Goal: Task Accomplishment & Management: Use online tool/utility

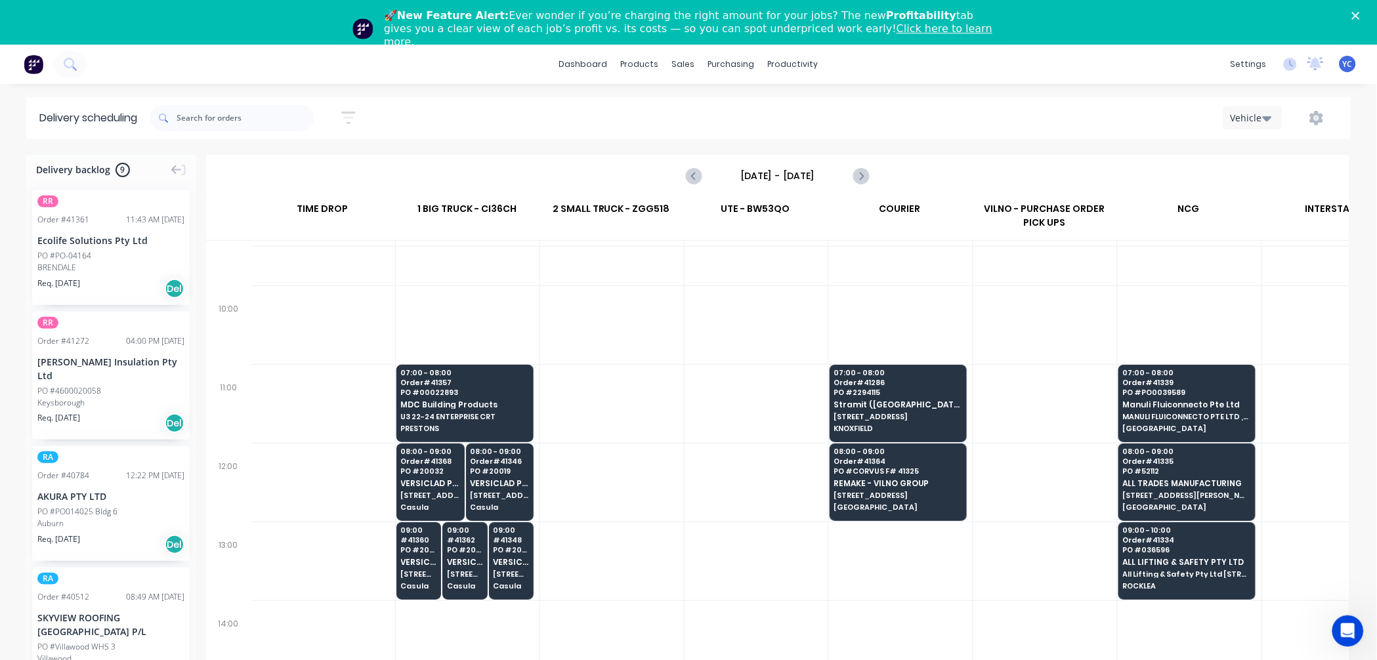
scroll to position [291, 1]
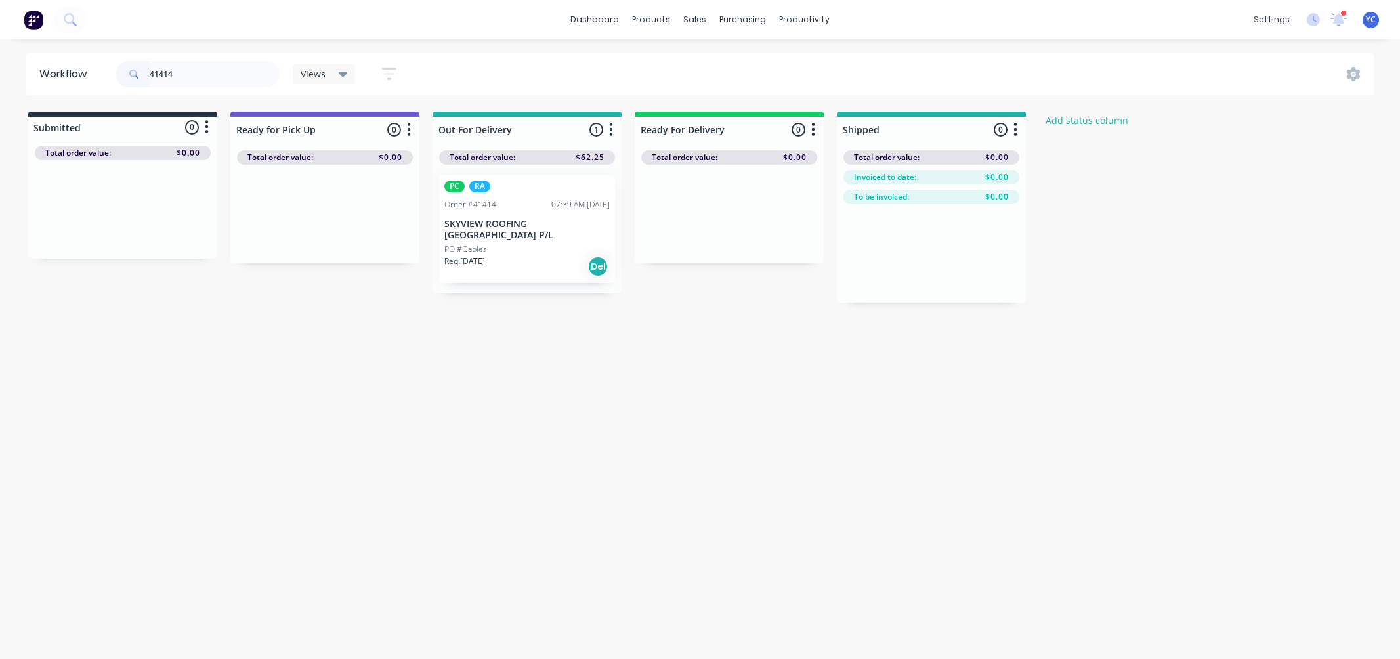
click at [191, 67] on input "41414" at bounding box center [215, 74] width 130 height 26
type input "adroit"
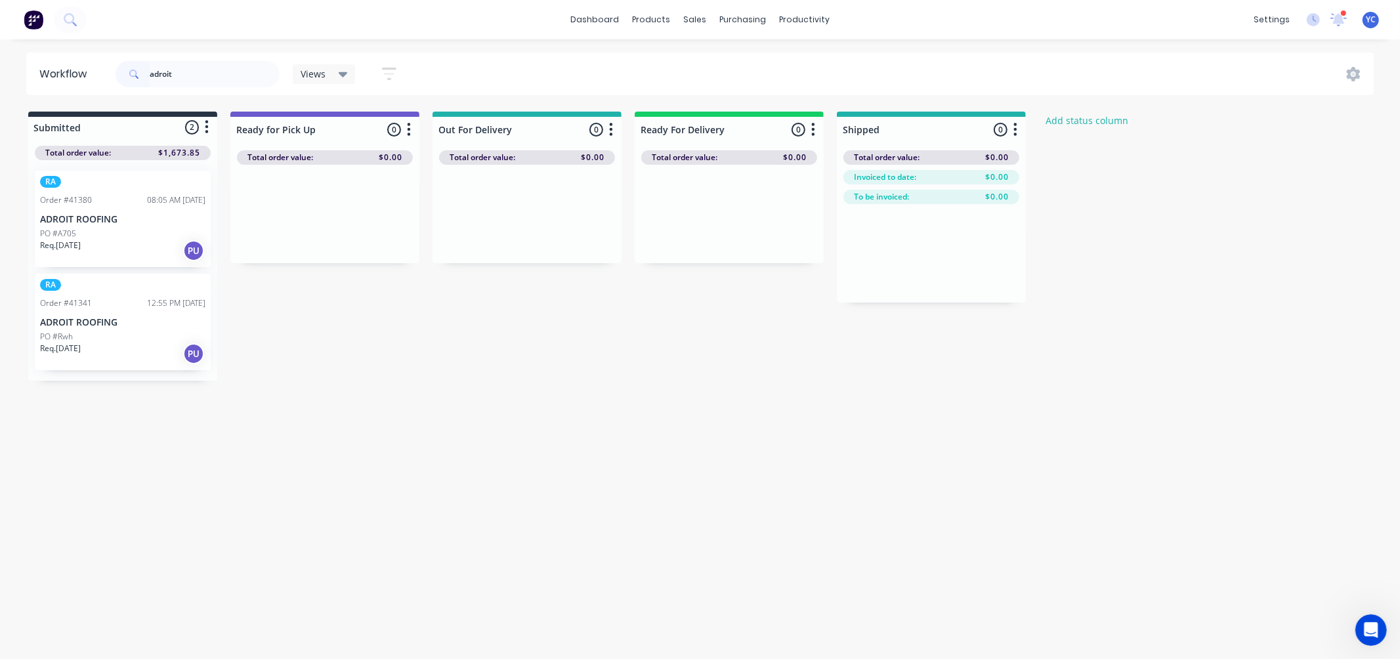
click at [160, 232] on div "PO #A705" at bounding box center [122, 234] width 165 height 12
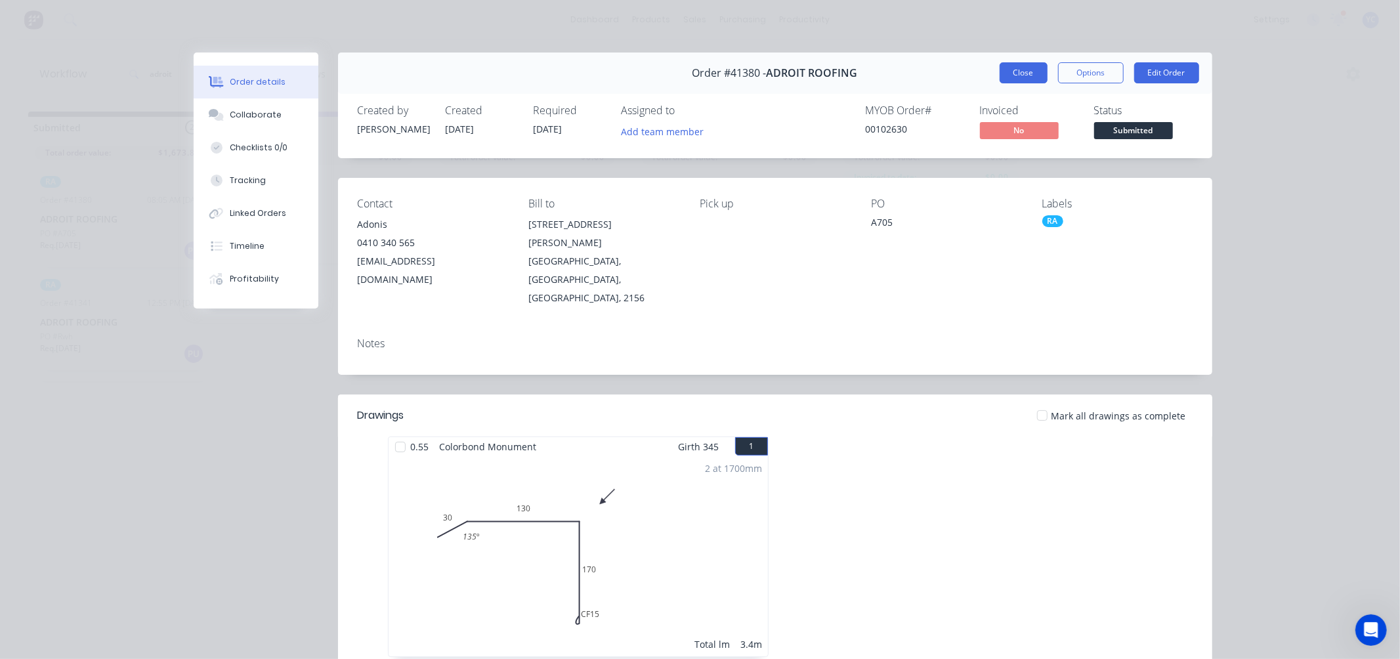
click at [994, 69] on div "Order #41380 - ADROIT ROOFING Close Options Edit Order" at bounding box center [775, 73] width 874 height 41
click at [1020, 69] on button "Close" at bounding box center [1024, 72] width 48 height 21
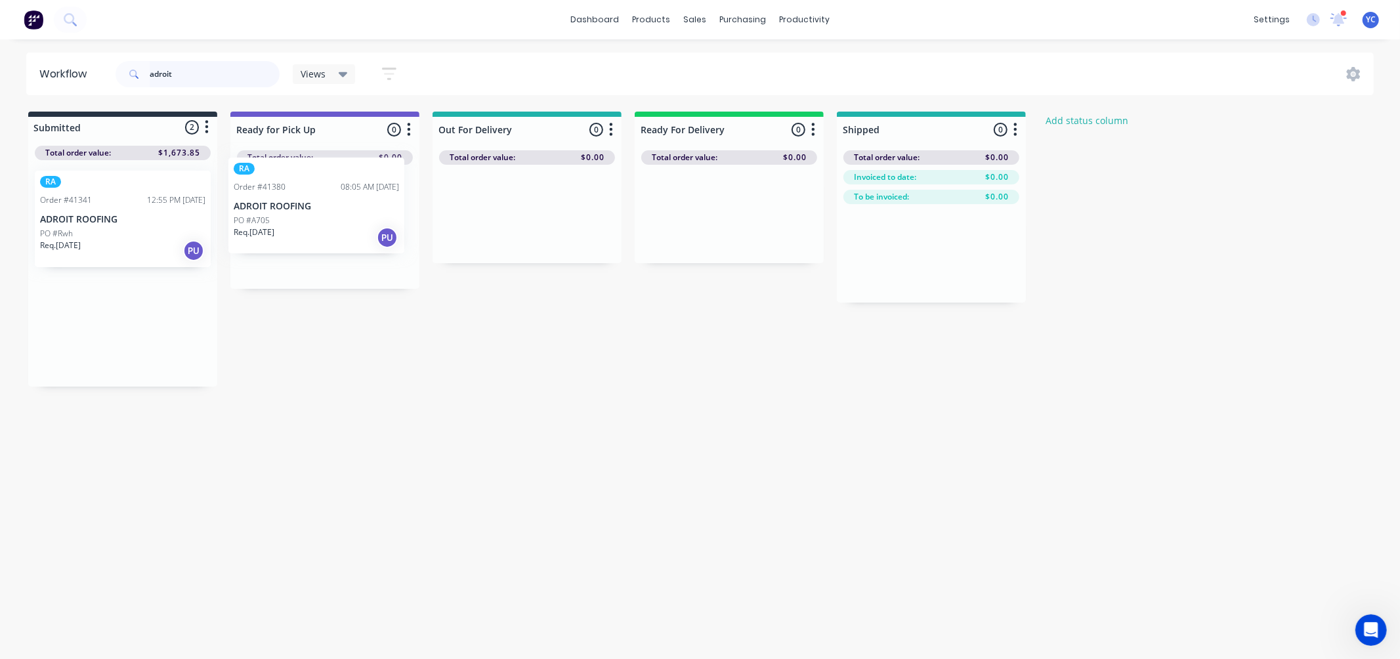
drag, startPoint x: 102, startPoint y: 226, endPoint x: 306, endPoint y: 212, distance: 204.6
click at [306, 212] on div "Submitted 2 Status colour #273444 hex #273444 Save Cancel Summaries Total order…" at bounding box center [703, 249] width 1427 height 275
drag, startPoint x: 198, startPoint y: 56, endPoint x: 200, endPoint y: 64, distance: 8.0
click at [199, 59] on div "adroit" at bounding box center [198, 73] width 164 height 39
click at [200, 68] on div "adroit" at bounding box center [198, 73] width 164 height 39
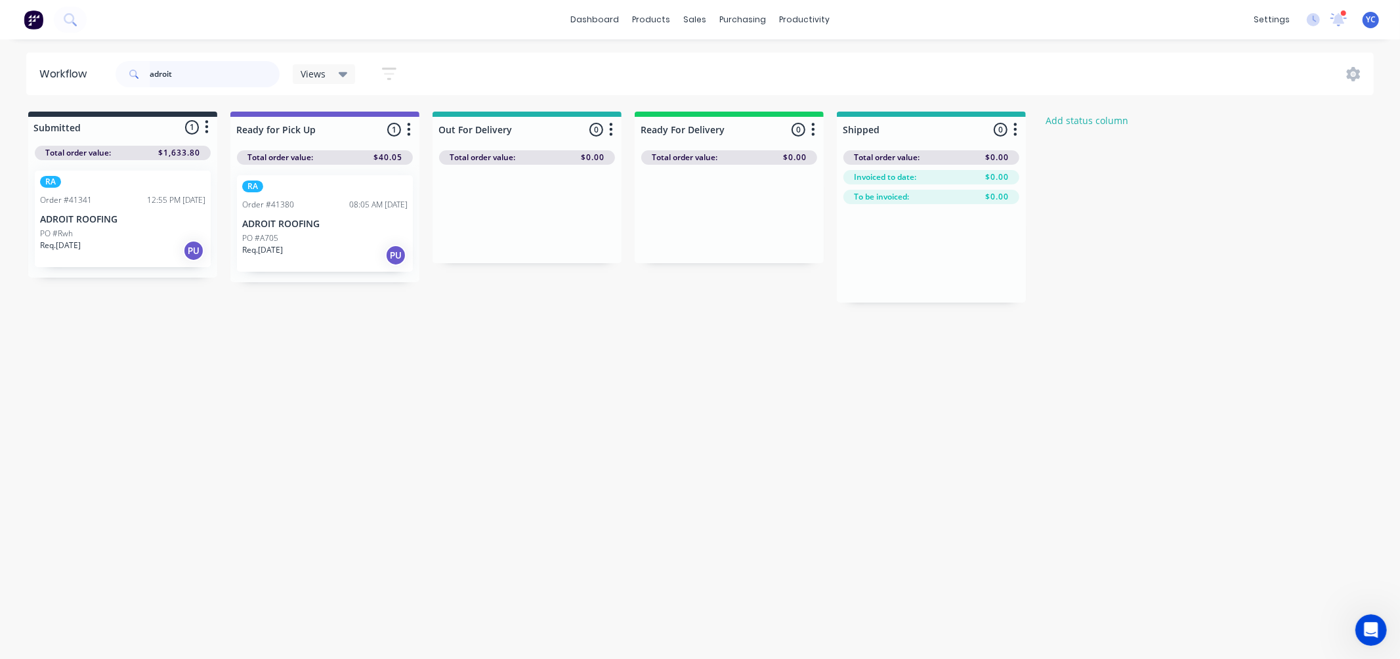
click at [200, 68] on input "adroit" at bounding box center [215, 74] width 130 height 26
click at [134, 237] on div "PO #Rwh" at bounding box center [122, 234] width 165 height 12
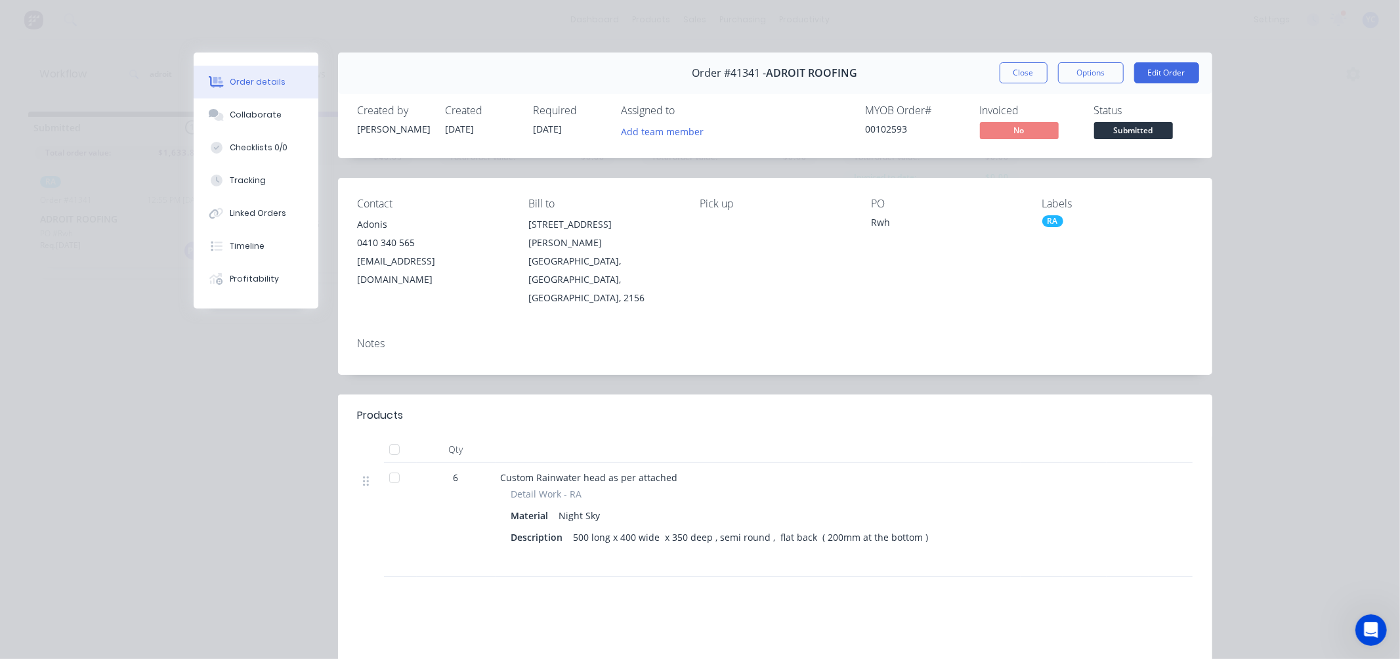
drag, startPoint x: 1008, startPoint y: 68, endPoint x: 755, endPoint y: 146, distance: 264.9
click at [518, 267] on div "Order #41341 - ADROIT ROOFING Close Options Edit Order Created by Angela Create…" at bounding box center [703, 432] width 1019 height 758
click at [858, 98] on div "Created by Angela Created 26/08/25 Required 29/08/25 Assigned to Add team membe…" at bounding box center [775, 124] width 874 height 70
click at [279, 108] on button "Collaborate" at bounding box center [256, 114] width 125 height 33
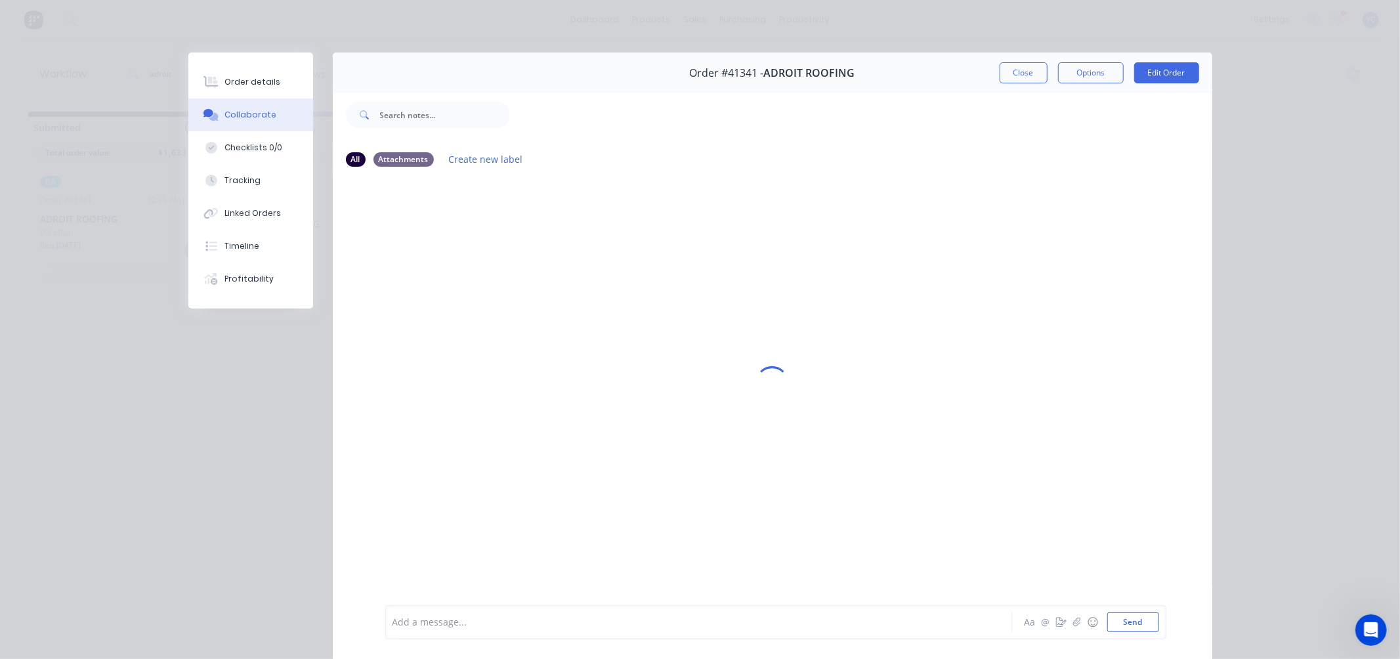
click at [585, 619] on div at bounding box center [680, 623] width 574 height 14
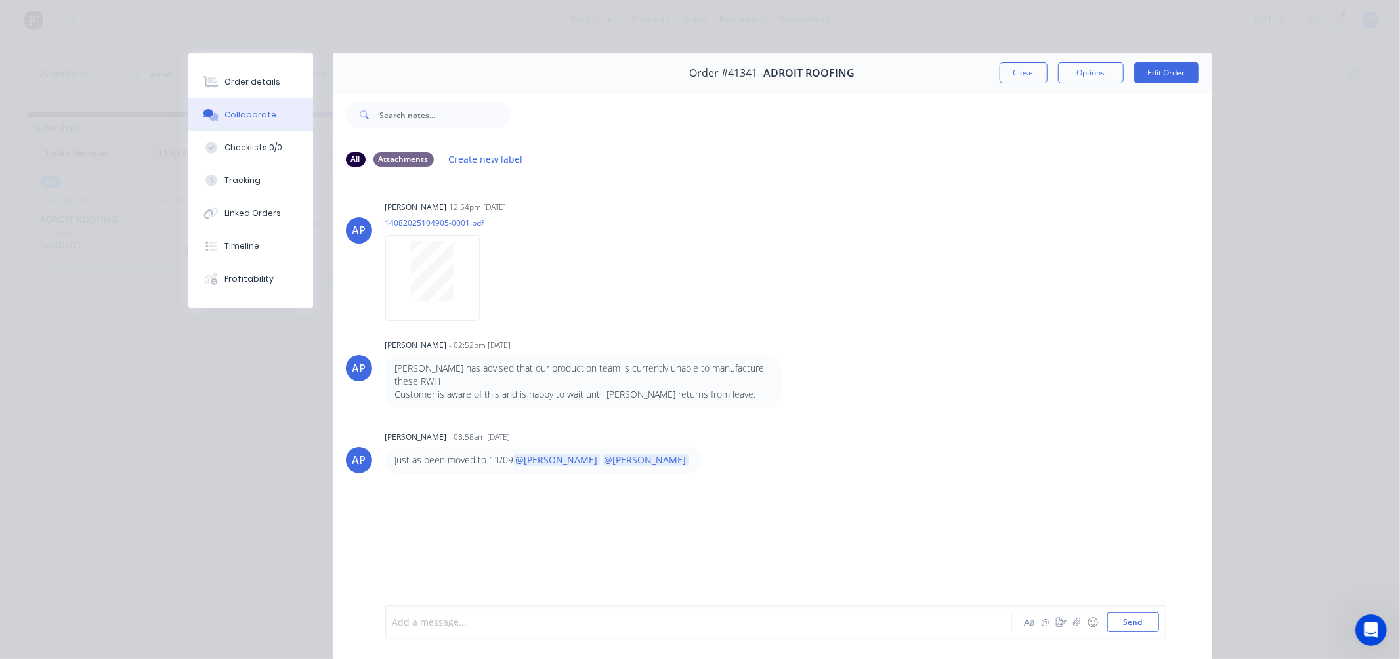
click at [528, 620] on div at bounding box center [680, 623] width 574 height 14
drag, startPoint x: 998, startPoint y: 57, endPoint x: 995, endPoint y: 73, distance: 16.1
click at [999, 57] on div "Order #41341 - ADROIT ROOFING Close Options Edit Order" at bounding box center [772, 73] width 879 height 41
click at [1000, 73] on button "Close" at bounding box center [1024, 72] width 48 height 21
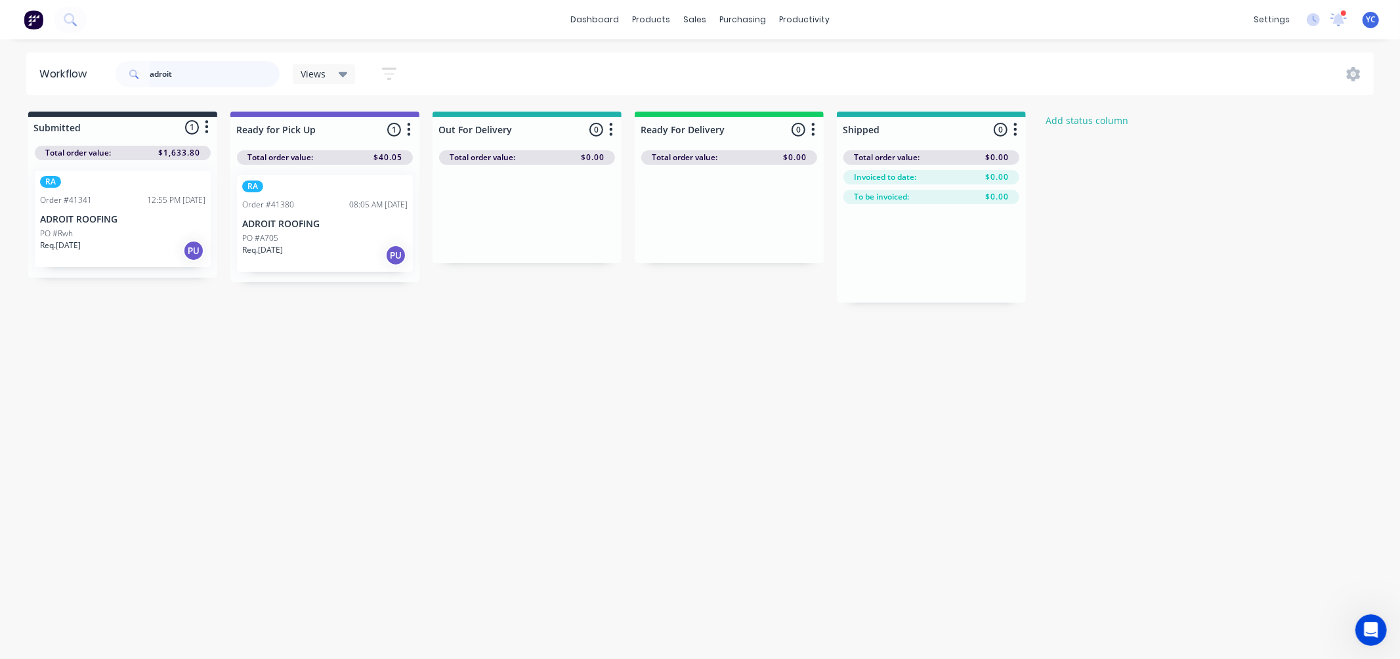
click at [203, 70] on input "adroit" at bounding box center [215, 74] width 130 height 26
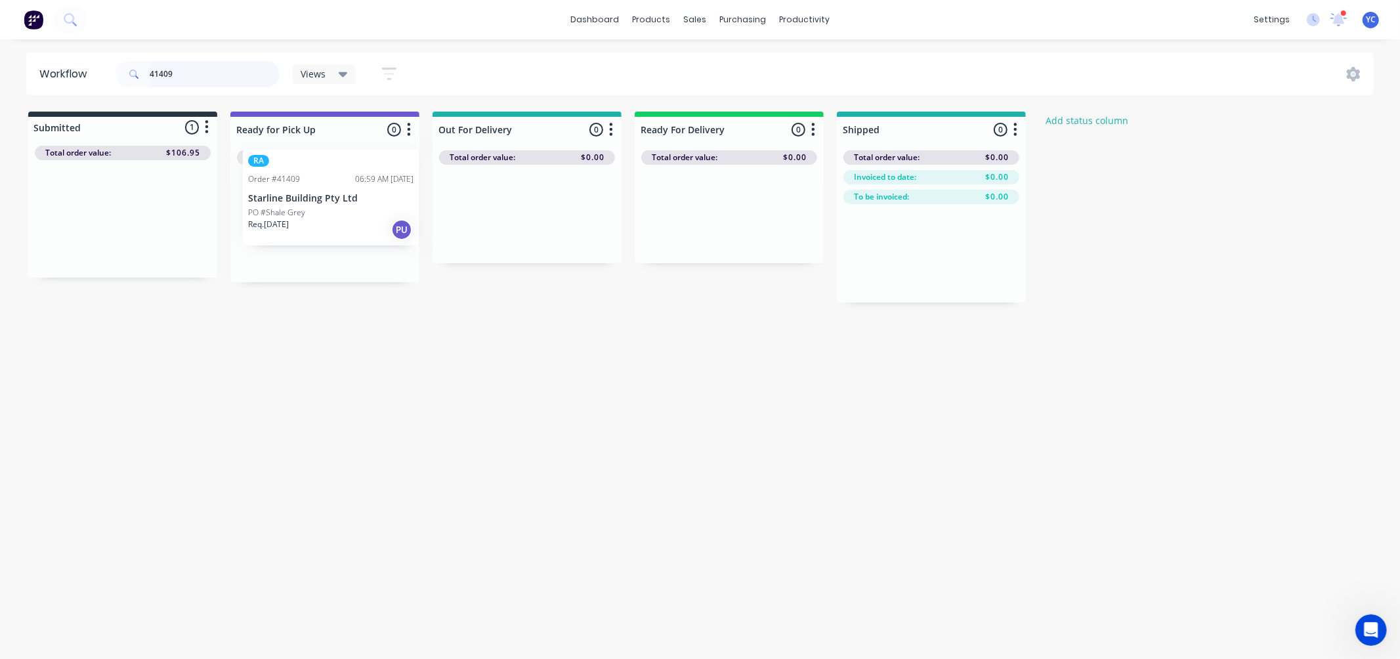
drag, startPoint x: 75, startPoint y: 219, endPoint x: 289, endPoint y: 198, distance: 214.3
click at [289, 198] on div "Submitted 1 Status colour #273444 hex #273444 Save Cancel Summaries Total order…" at bounding box center [703, 207] width 1427 height 191
click at [234, 74] on input "41409" at bounding box center [215, 74] width 130 height 26
click at [234, 75] on input "41409" at bounding box center [215, 74] width 130 height 26
drag, startPoint x: 233, startPoint y: 57, endPoint x: 213, endPoint y: 83, distance: 32.7
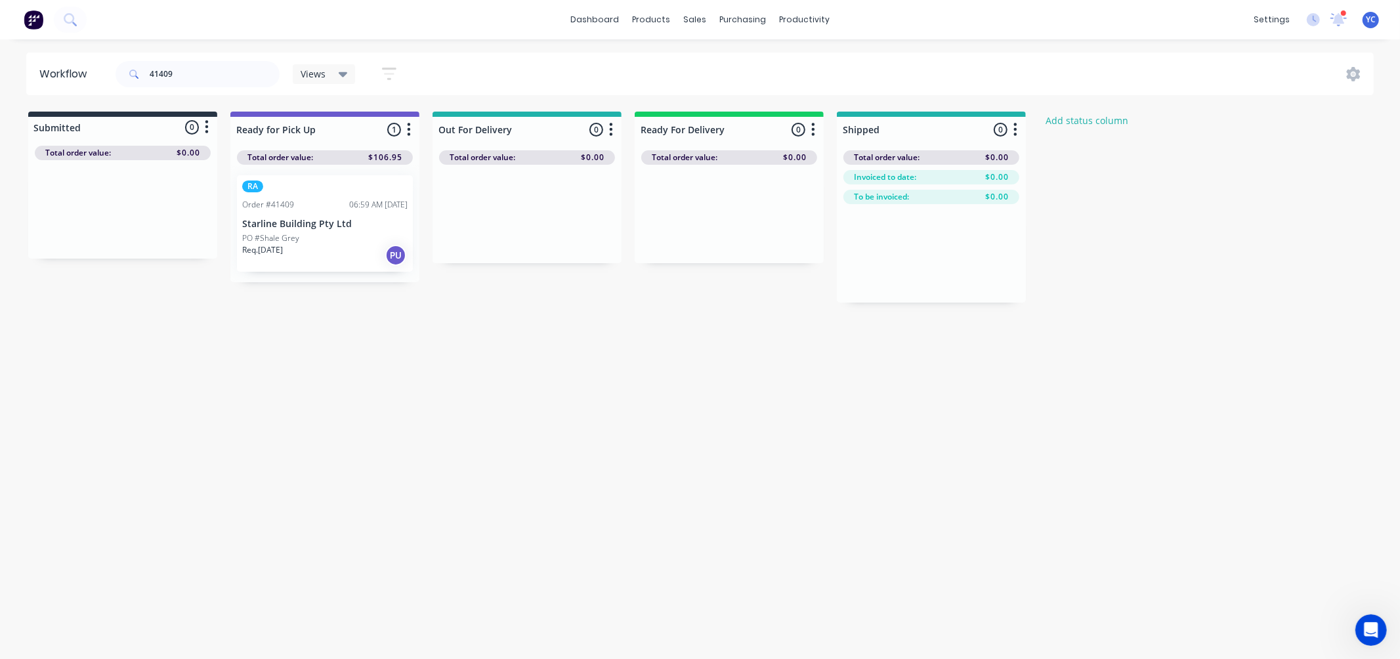
click at [215, 80] on div "41409" at bounding box center [198, 73] width 164 height 39
click at [210, 87] on input "41409" at bounding box center [215, 74] width 130 height 26
click at [208, 83] on input "41409" at bounding box center [215, 74] width 130 height 26
drag, startPoint x: 77, startPoint y: 226, endPoint x: 282, endPoint y: 199, distance: 207.3
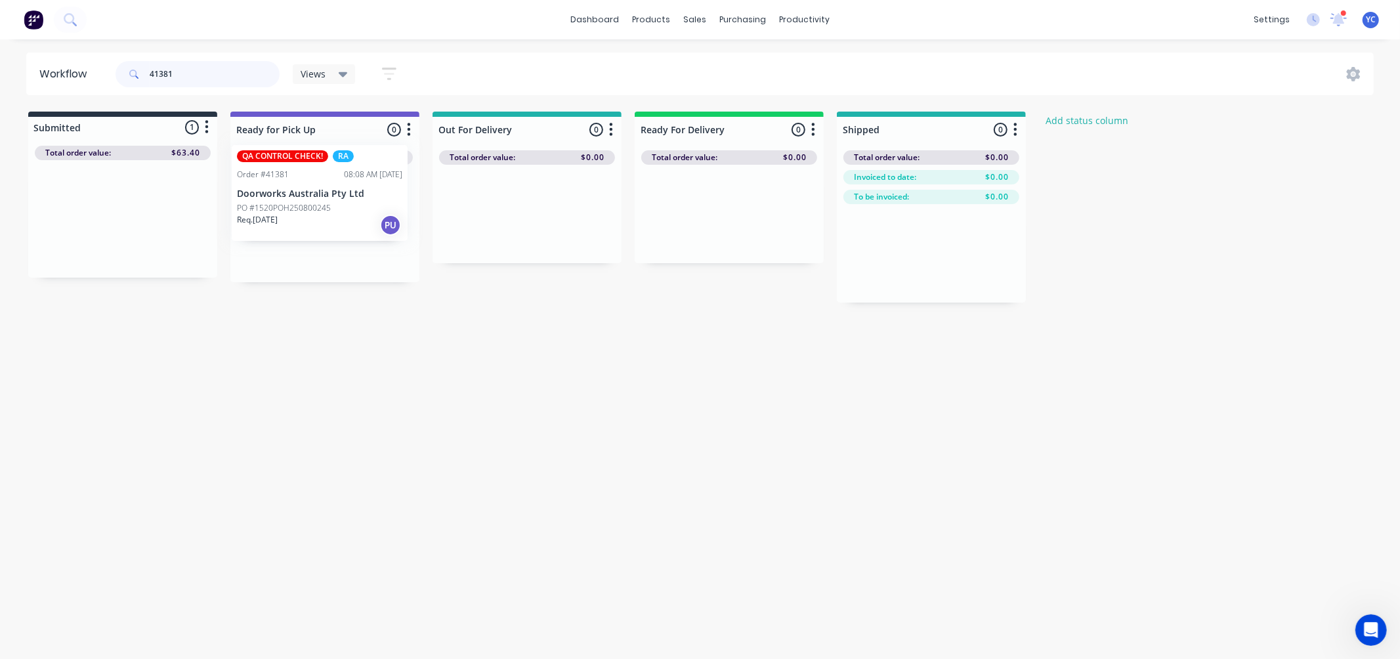
click at [282, 199] on div "Submitted 1 Status colour #273444 hex #273444 Save Cancel Summaries Total order…" at bounding box center [703, 207] width 1427 height 191
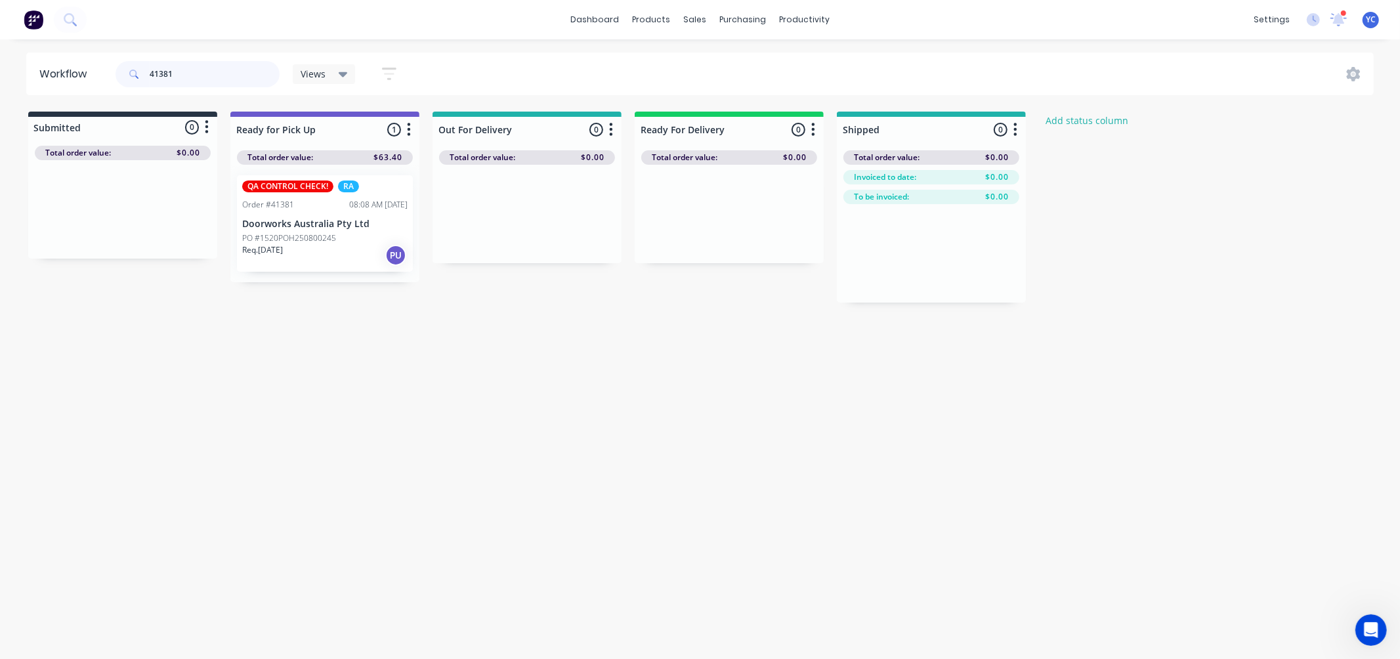
click at [197, 73] on input "41381" at bounding box center [215, 74] width 130 height 26
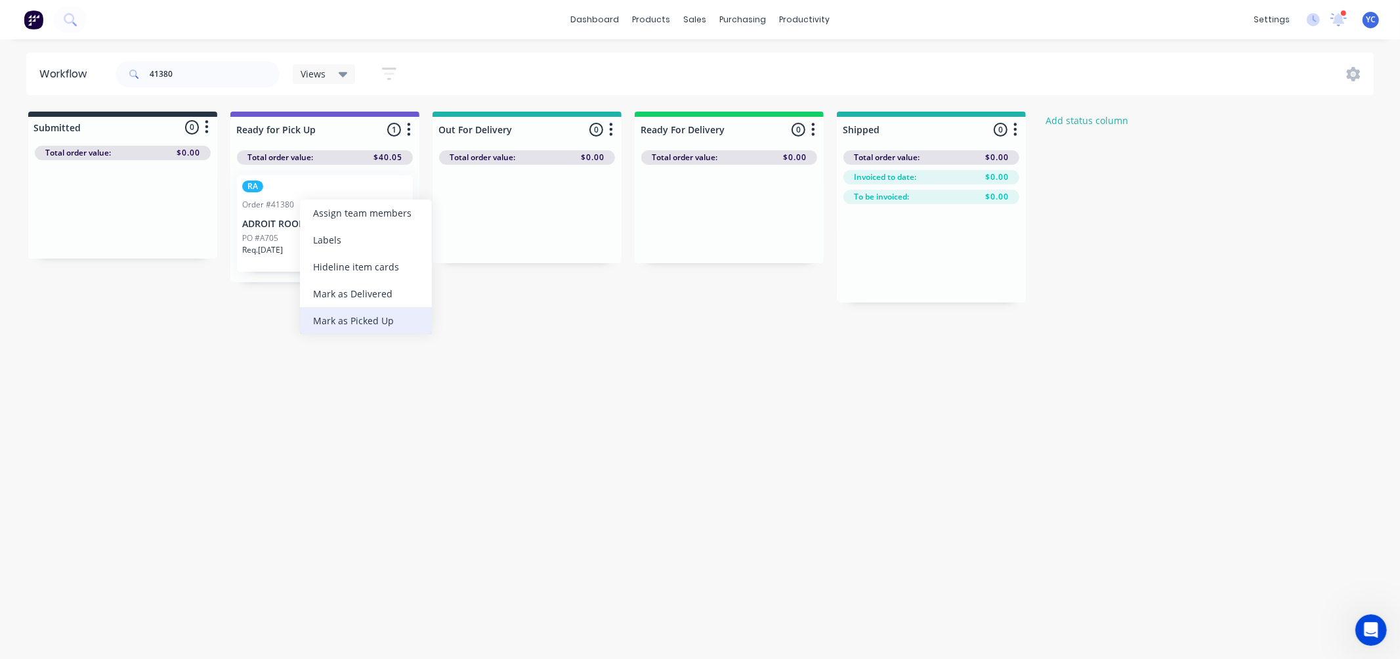
click at [379, 320] on div "Mark as Picked Up" at bounding box center [366, 320] width 132 height 27
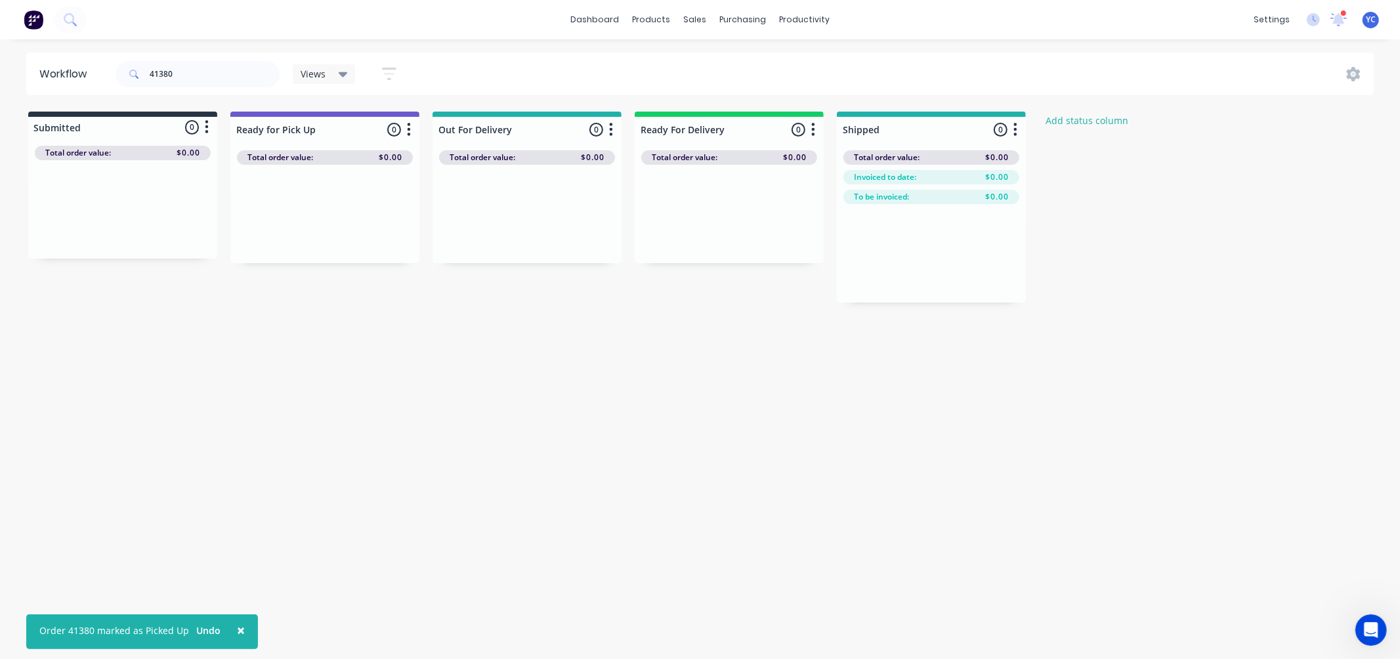
drag, startPoint x: 635, startPoint y: 351, endPoint x: 618, endPoint y: 354, distance: 16.7
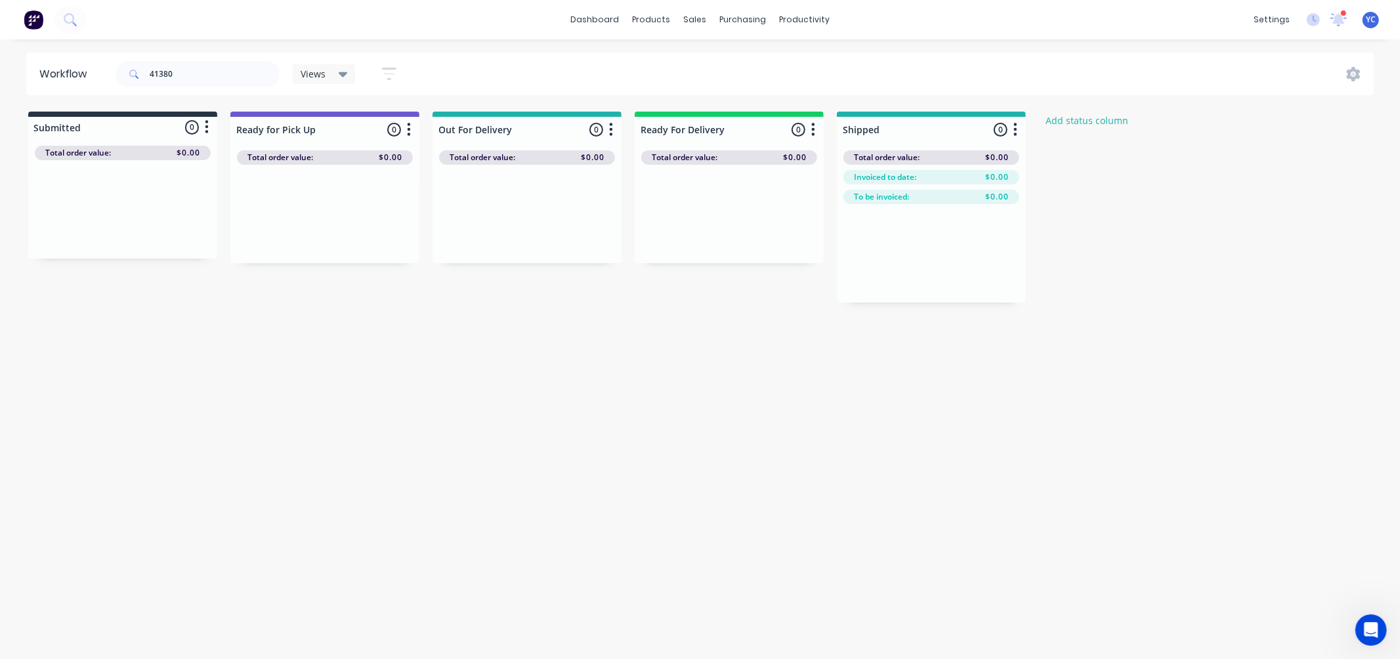
drag, startPoint x: 618, startPoint y: 356, endPoint x: 228, endPoint y: 59, distance: 489.9
click at [240, 35] on div "dashboard products sales purchasing productivity dashboard products Product Cat…" at bounding box center [700, 19] width 1400 height 39
click at [227, 62] on input "41380" at bounding box center [215, 74] width 130 height 26
type input "41381"
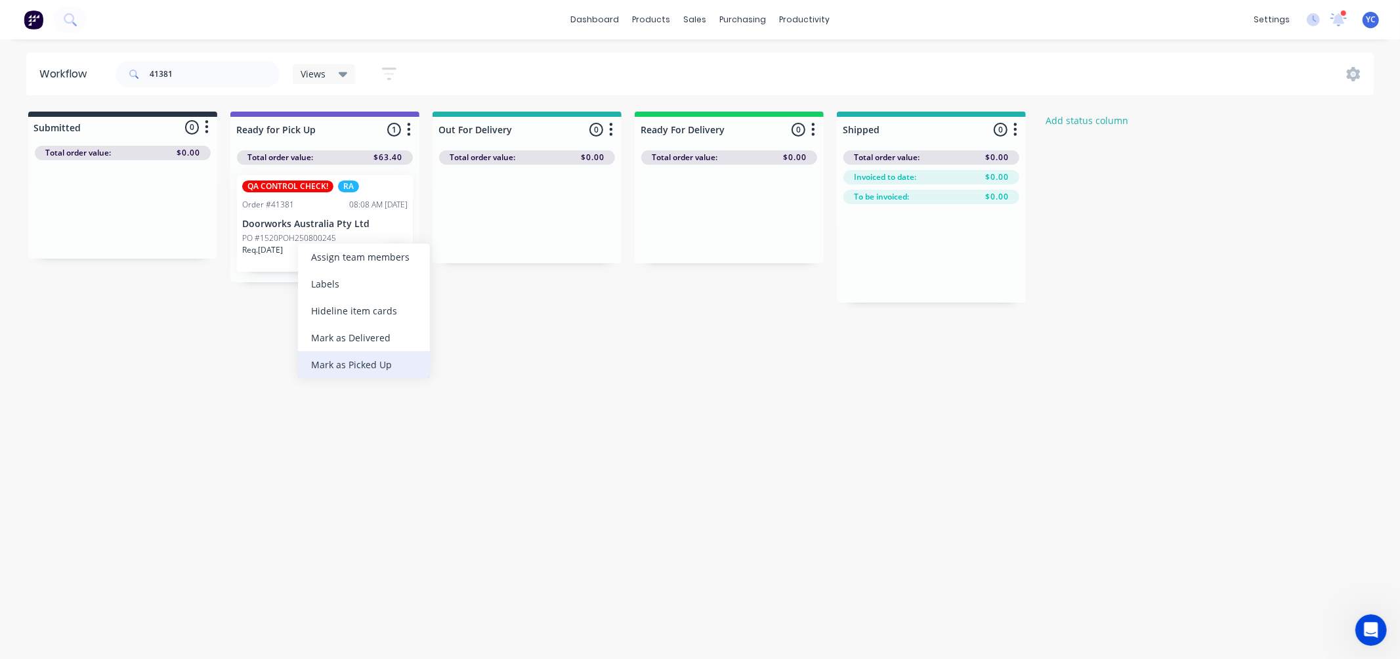
click at [357, 364] on div "Mark as Picked Up" at bounding box center [364, 364] width 132 height 27
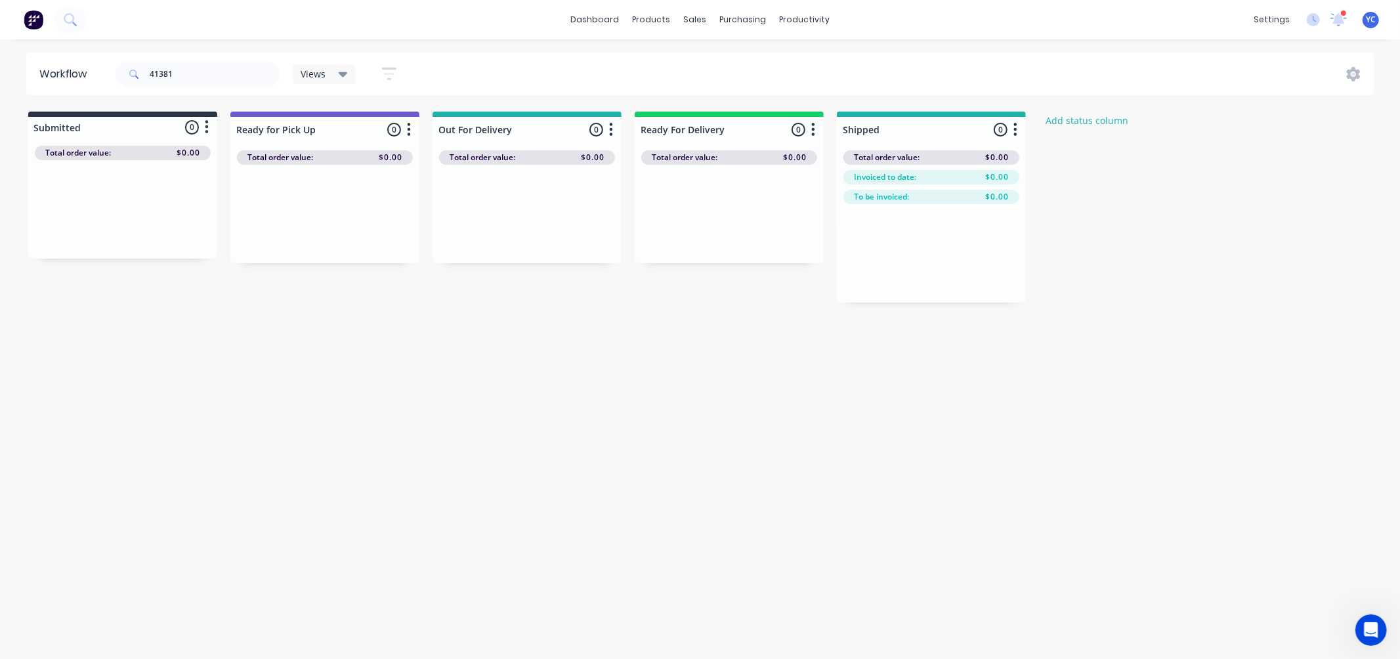
drag, startPoint x: 1, startPoint y: 495, endPoint x: 1166, endPoint y: 375, distance: 1171.1
click at [1169, 381] on div "Workflow 41381 Views Save new view None (Default) edit AL edit ALL edit BB & TH…" at bounding box center [700, 343] width 1400 height 580
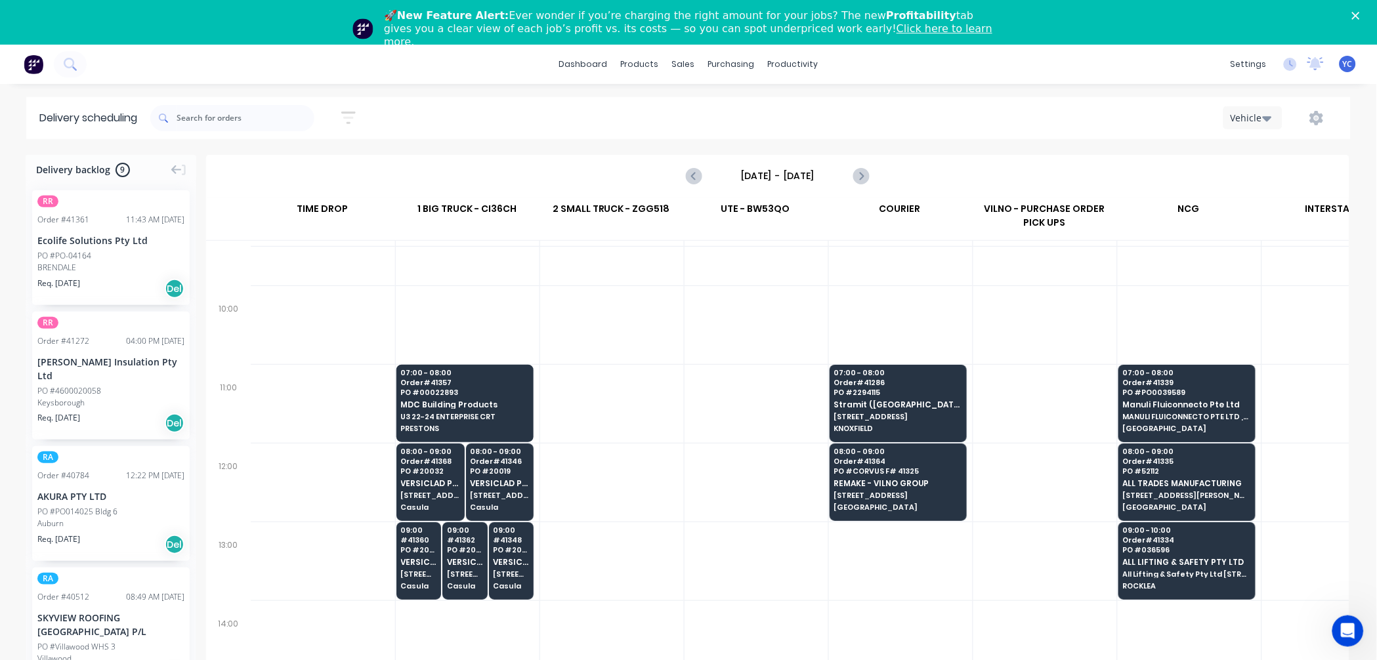
scroll to position [291, 1]
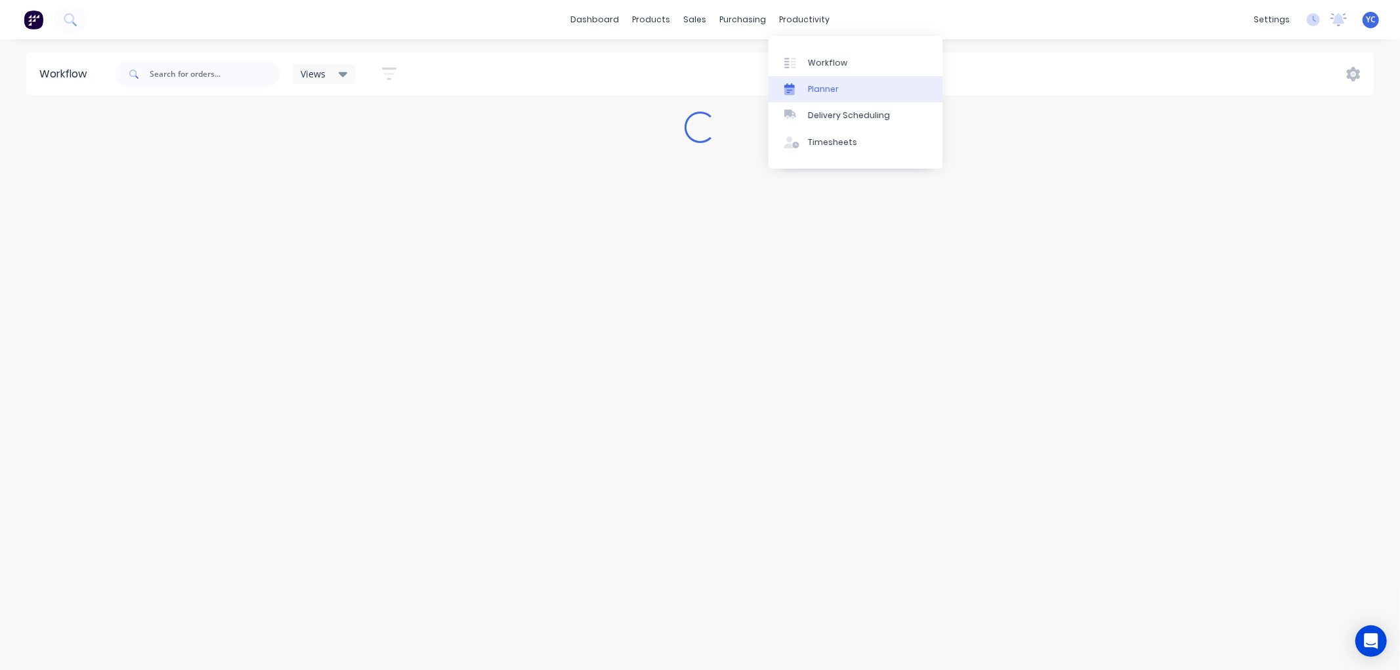
click at [823, 90] on div "Planner" at bounding box center [823, 89] width 31 height 12
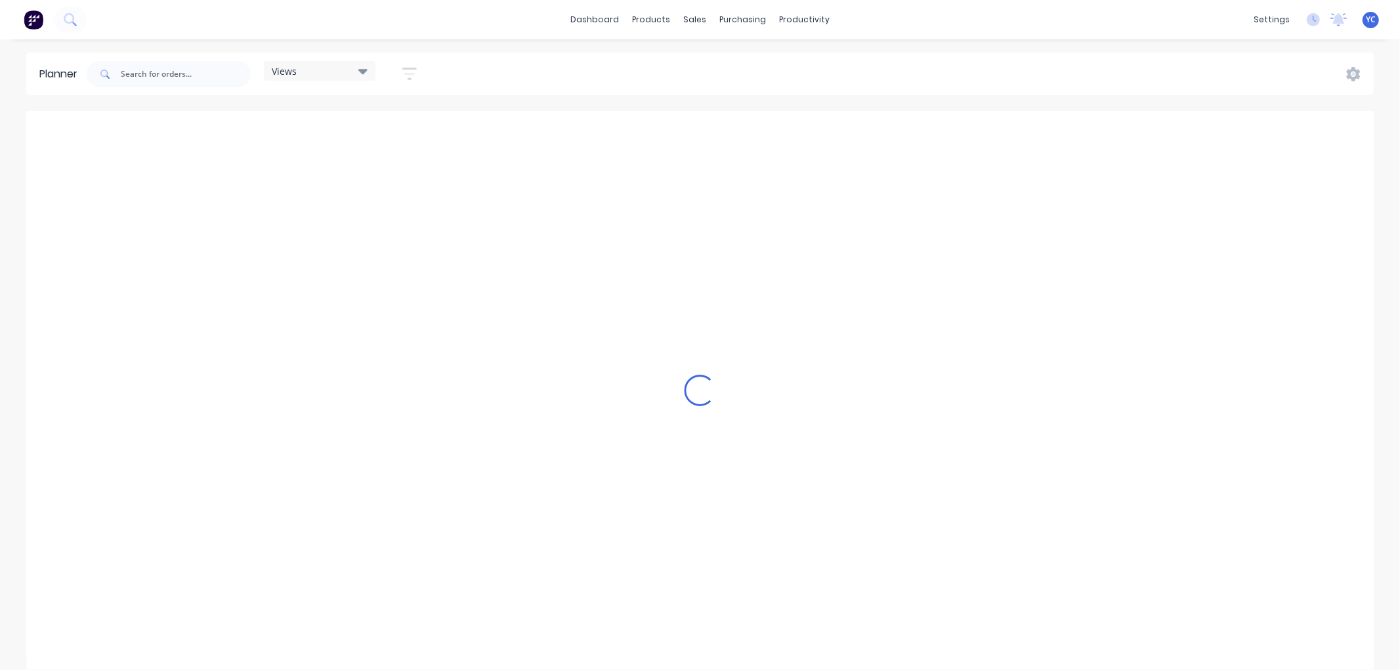
scroll to position [0, 2521]
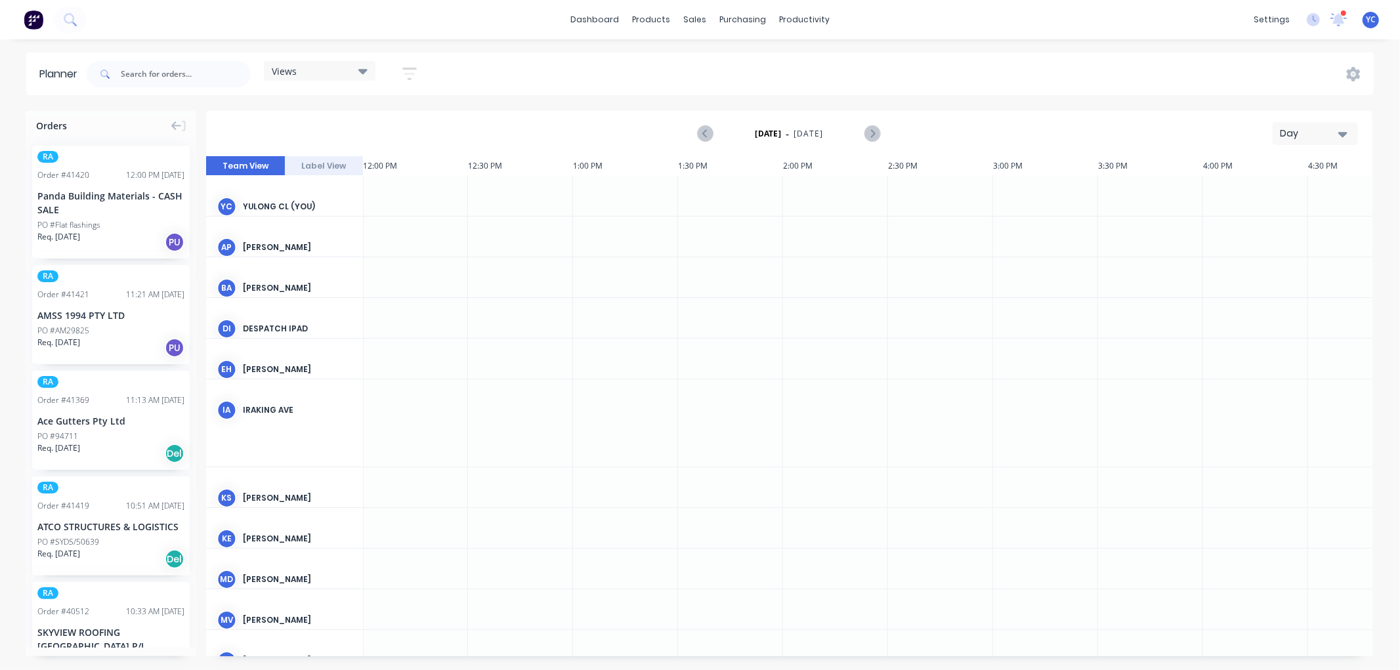
click at [1324, 139] on div "Day" at bounding box center [1310, 134] width 60 height 14
click at [1295, 193] on div "Week" at bounding box center [1292, 195] width 130 height 26
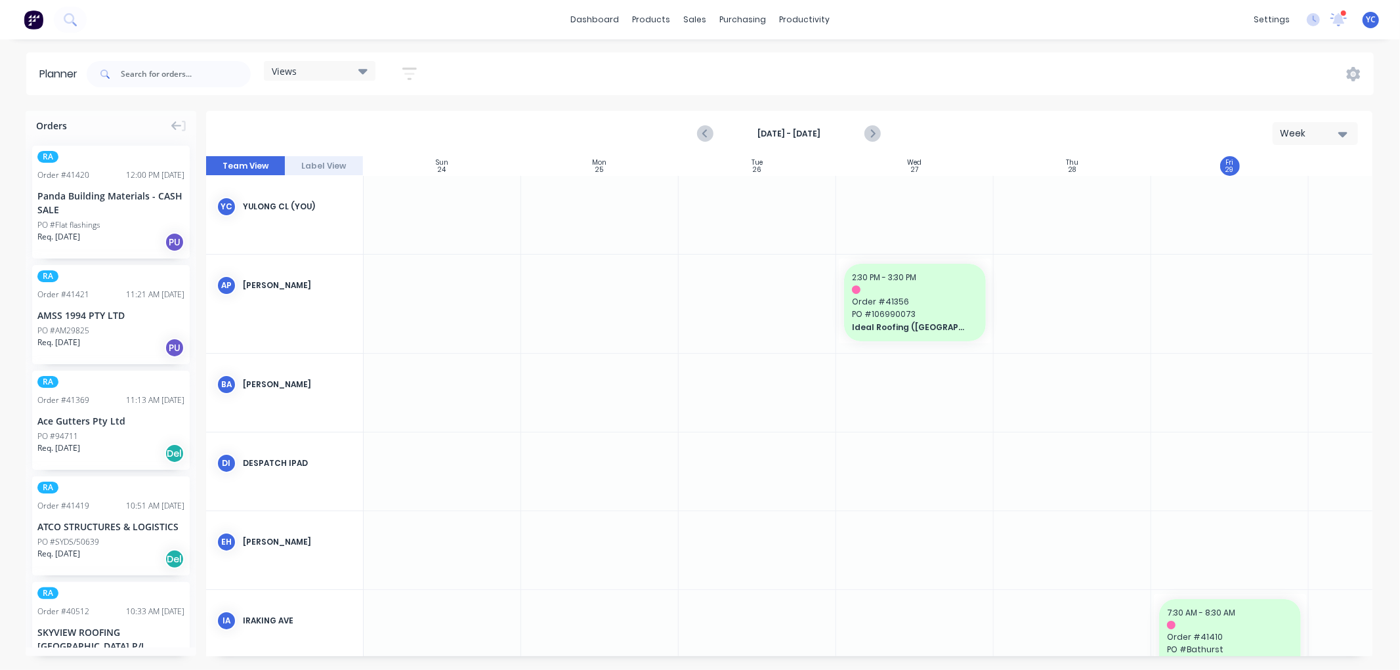
scroll to position [0, 1]
click at [412, 75] on icon "button" at bounding box center [409, 74] width 14 height 16
click at [386, 105] on div "Show/Hide users Show/Hide orders Filter by status Filter by assignee Filter by …" at bounding box center [349, 220] width 163 height 255
click at [372, 123] on div "Show/Hide users" at bounding box center [340, 123] width 91 height 14
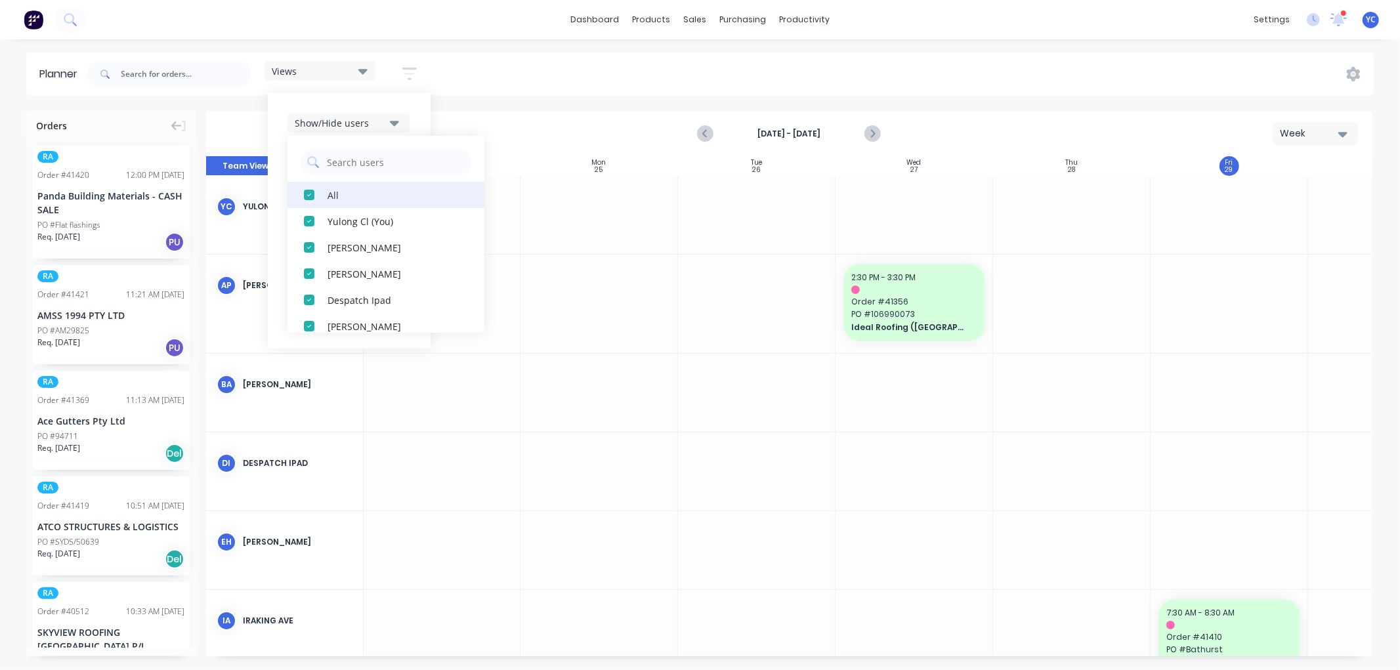
click at [336, 190] on div "All" at bounding box center [392, 195] width 131 height 14
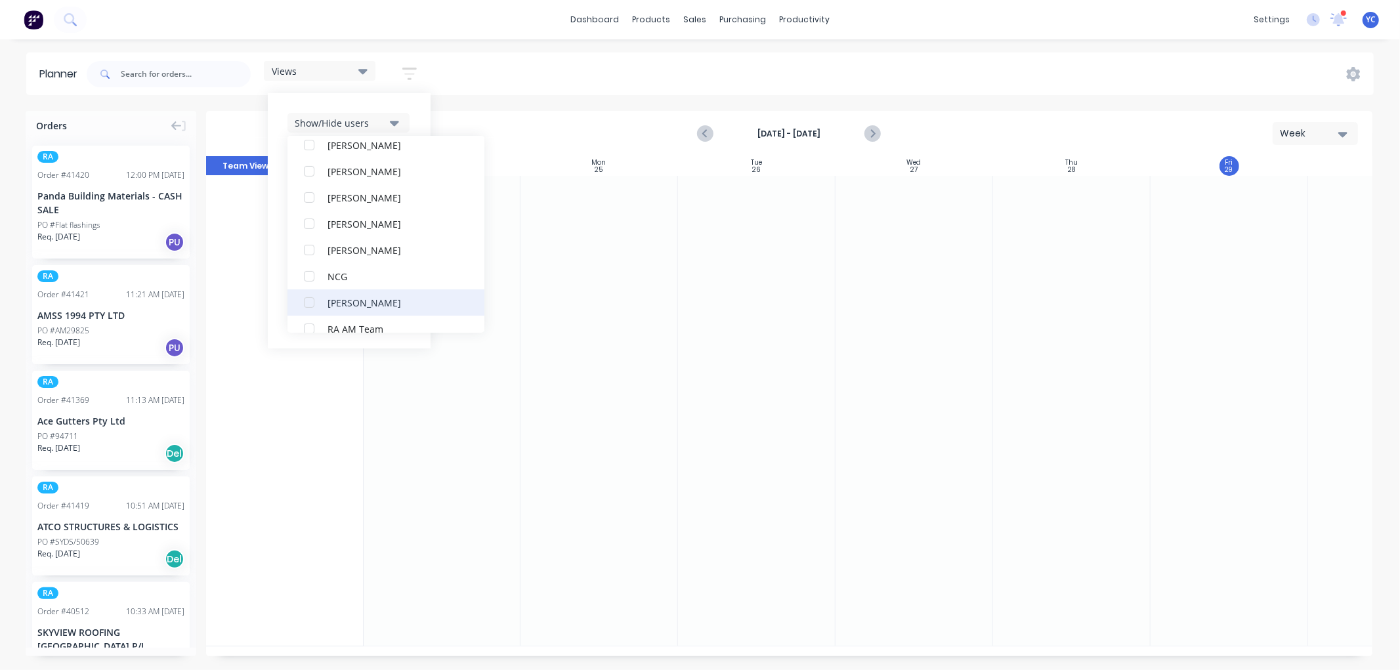
scroll to position [291, 0]
click at [348, 299] on div "RA PM Team" at bounding box center [392, 297] width 131 height 14
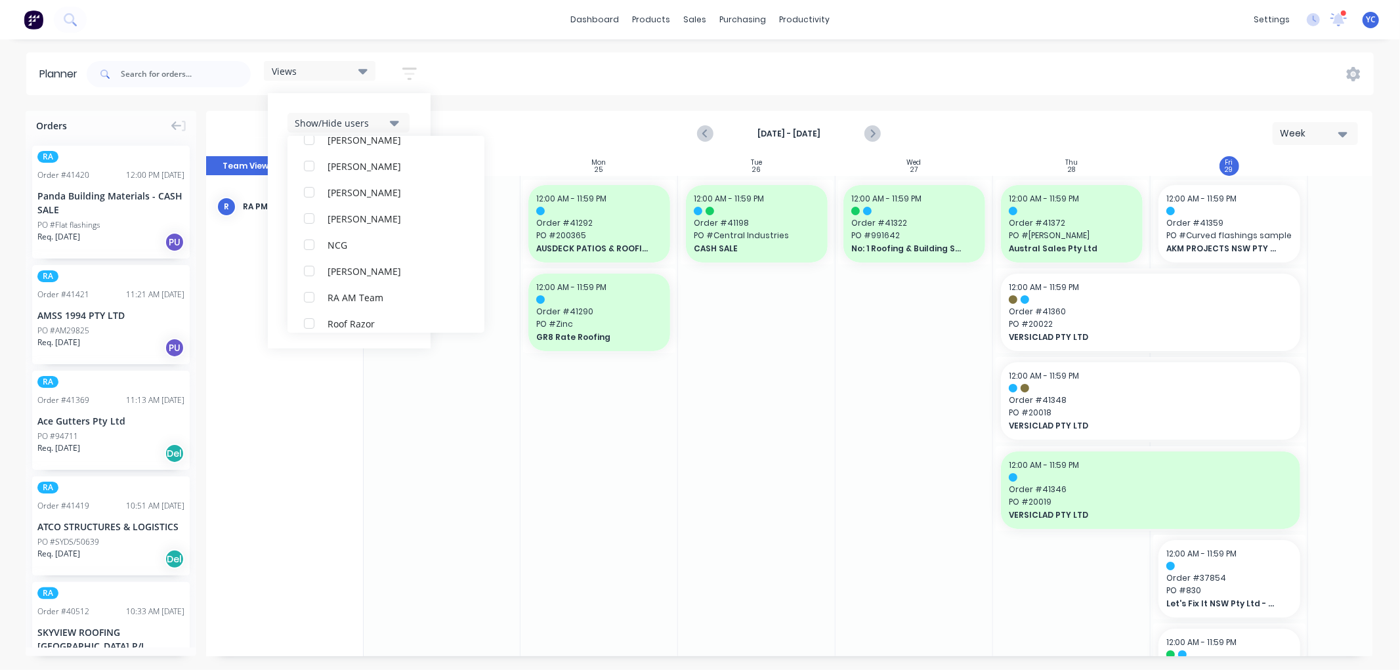
scroll to position [0, 0]
click at [415, 114] on div "Show/Hide users All RA PM Team Yulong Cl (You) [PERSON_NAME] [PERSON_NAME] Desp…" at bounding box center [349, 220] width 163 height 255
click at [418, 107] on div "Show/Hide users Show/Hide orders Filter by status Filter by assignee Filter by …" at bounding box center [349, 220] width 163 height 255
click at [374, 156] on div "Show/Hide orders" at bounding box center [340, 163] width 91 height 14
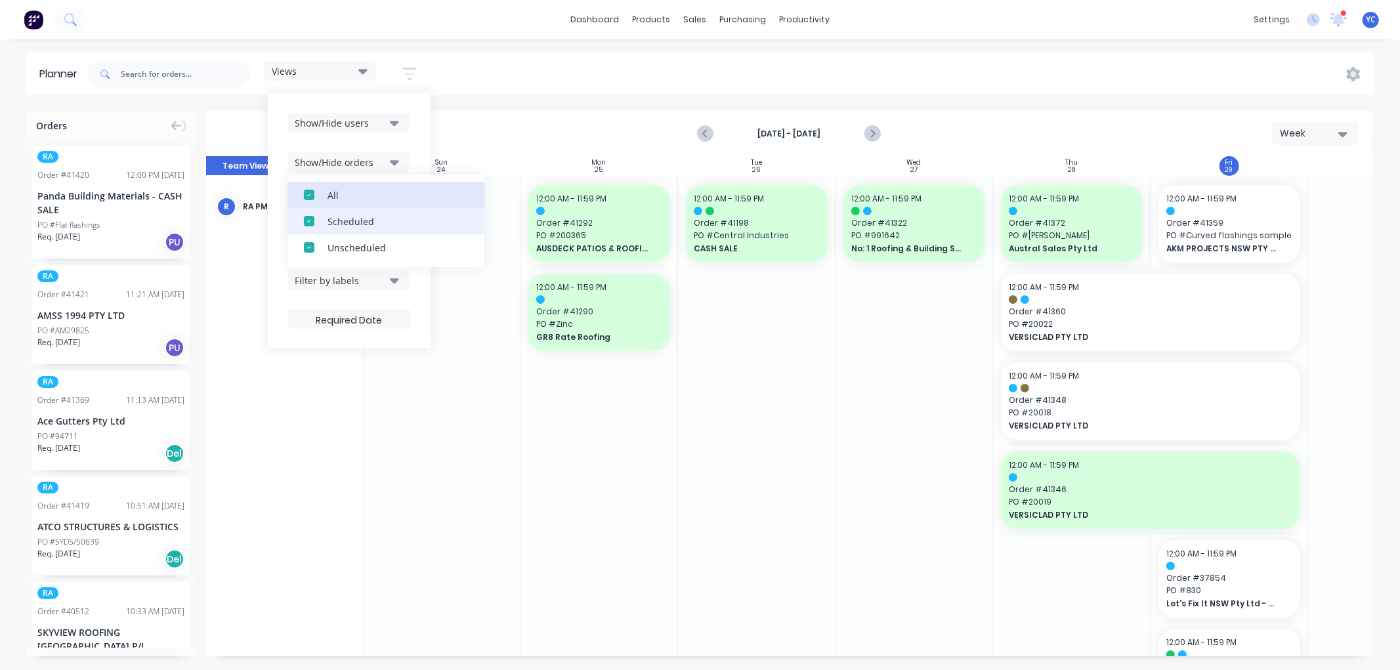
click at [360, 188] on div "All" at bounding box center [392, 195] width 131 height 14
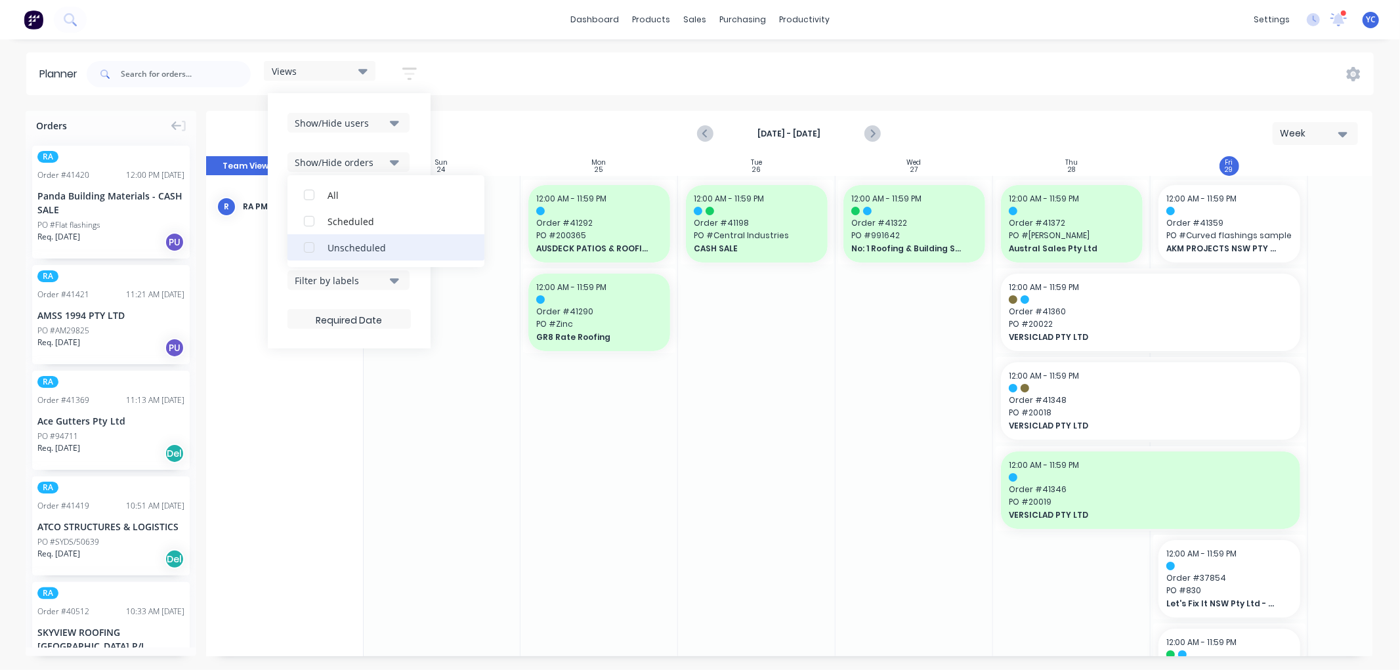
click at [345, 247] on div "Unscheduled" at bounding box center [392, 247] width 131 height 14
drag, startPoint x: 422, startPoint y: 145, endPoint x: 399, endPoint y: 165, distance: 30.7
click at [421, 153] on div "Show/Hide users Show/Hide orders All Scheduled Unscheduled Filter by status Fil…" at bounding box center [349, 220] width 163 height 255
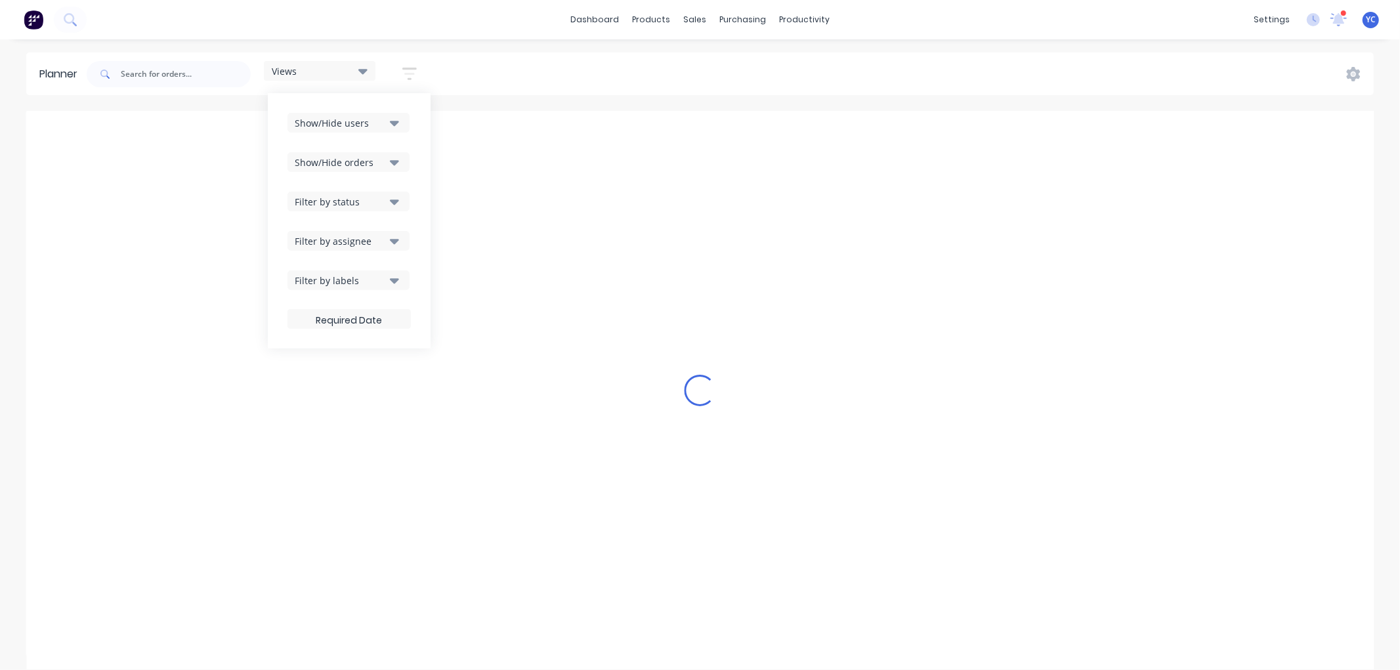
click at [356, 200] on div "Filter by status" at bounding box center [340, 202] width 91 height 14
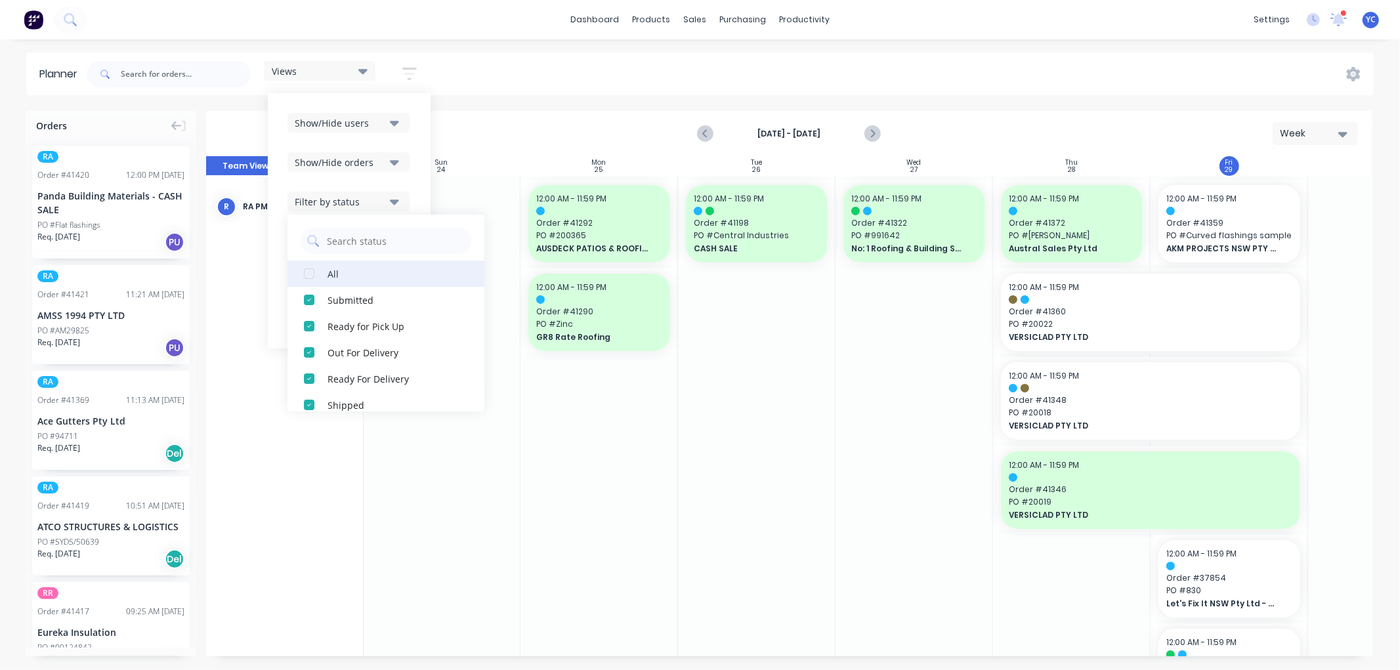
click at [333, 276] on div "All" at bounding box center [392, 273] width 131 height 14
click at [411, 169] on div "Show/Hide orders" at bounding box center [348, 162] width 123 height 20
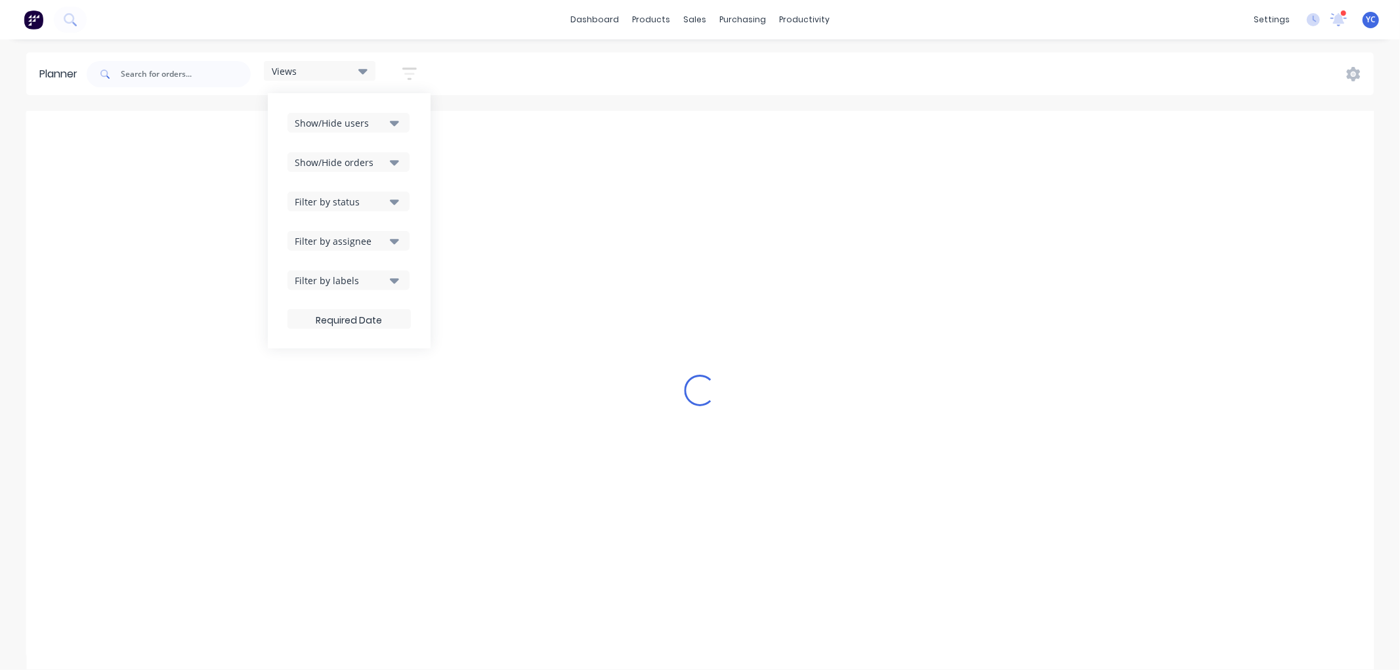
click at [385, 195] on div "Filter by status" at bounding box center [340, 202] width 91 height 14
click at [414, 178] on div "Show/Hide users Show/Hide orders Filter by status All Draft Quote Archived Deli…" at bounding box center [349, 220] width 163 height 255
click at [385, 237] on div "Filter by assignee" at bounding box center [340, 241] width 91 height 14
click at [566, 49] on div "dashboard products sales purchasing productivity dashboard products Product Cat…" at bounding box center [700, 335] width 1400 height 670
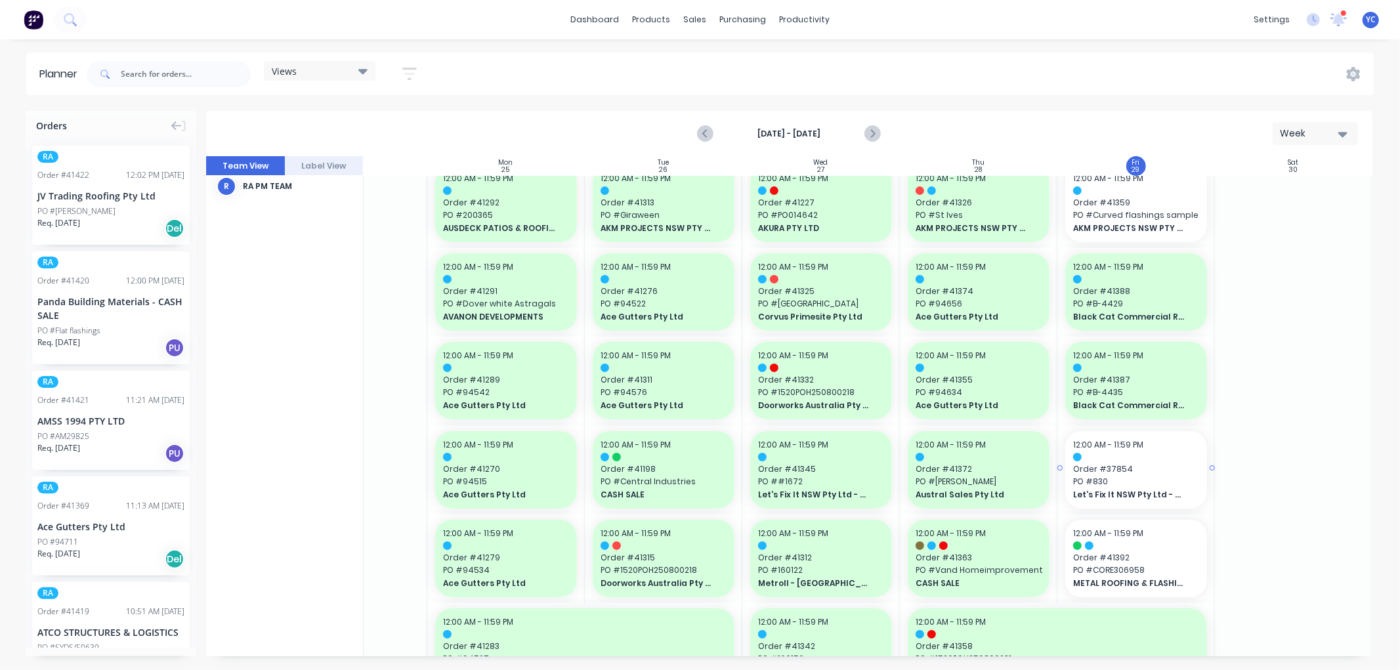
scroll to position [0, 98]
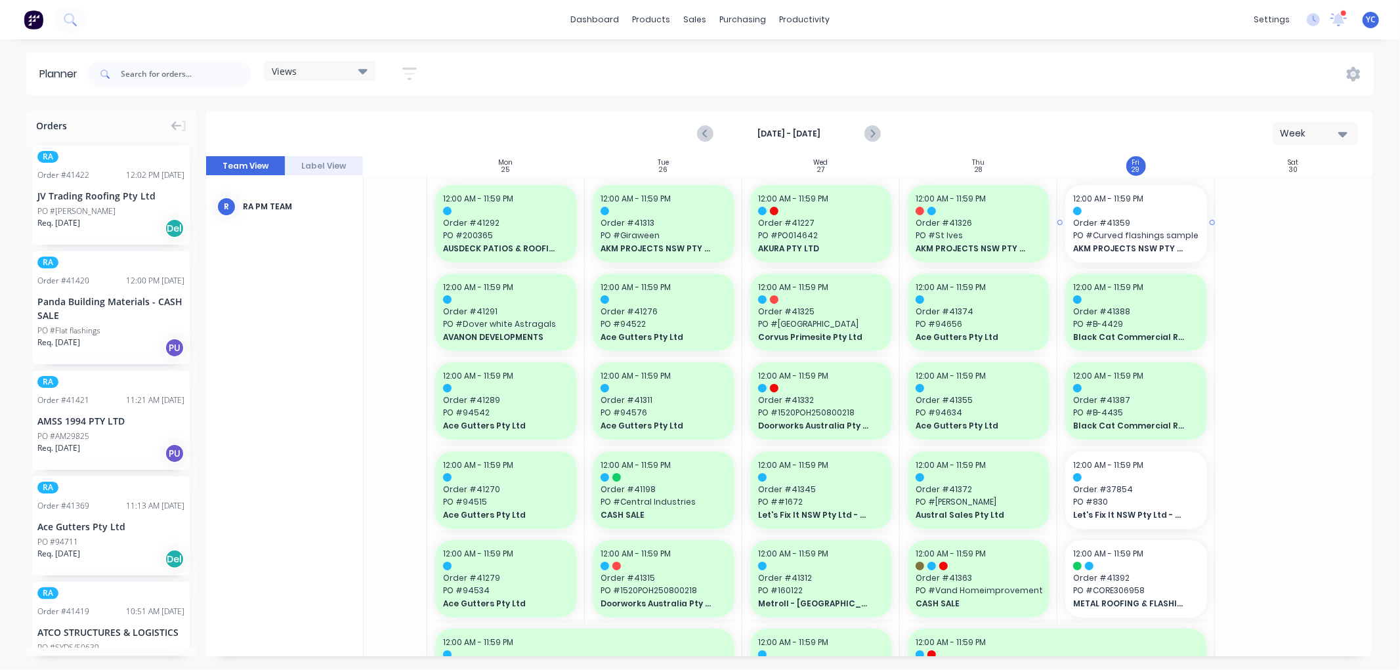
click at [1140, 217] on span "Order # 41359" at bounding box center [1136, 223] width 126 height 12
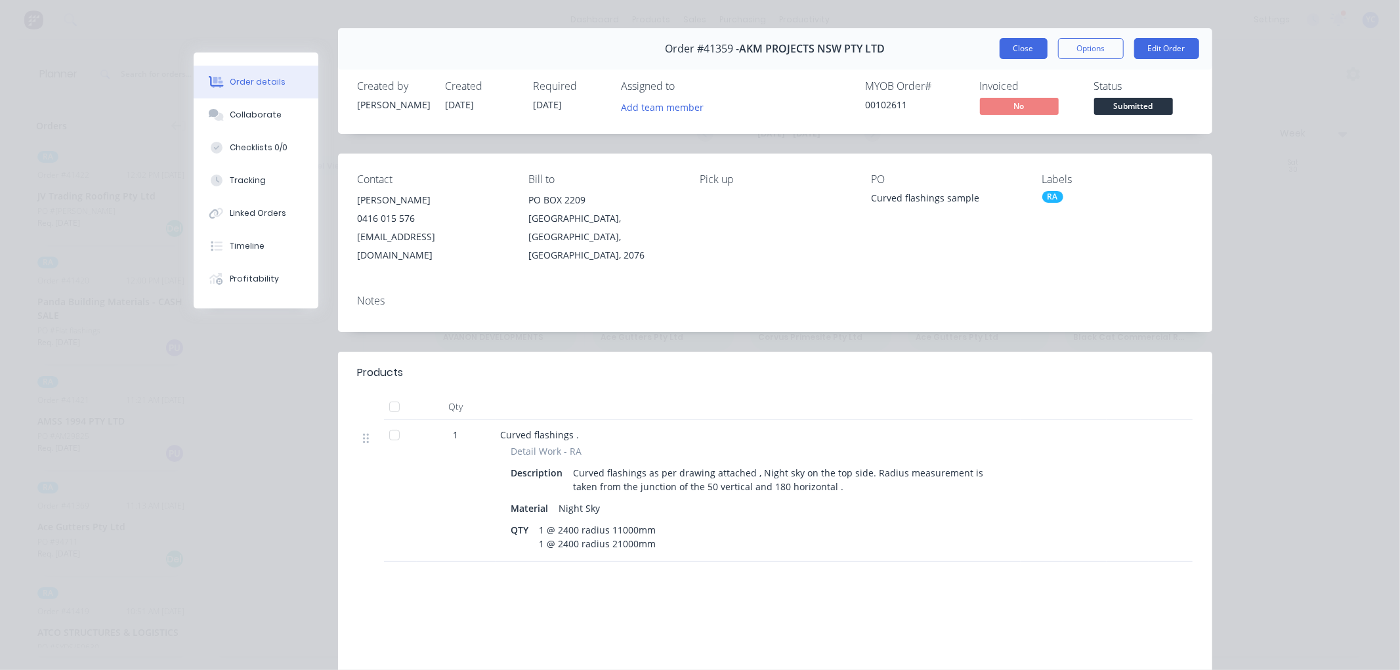
scroll to position [0, 0]
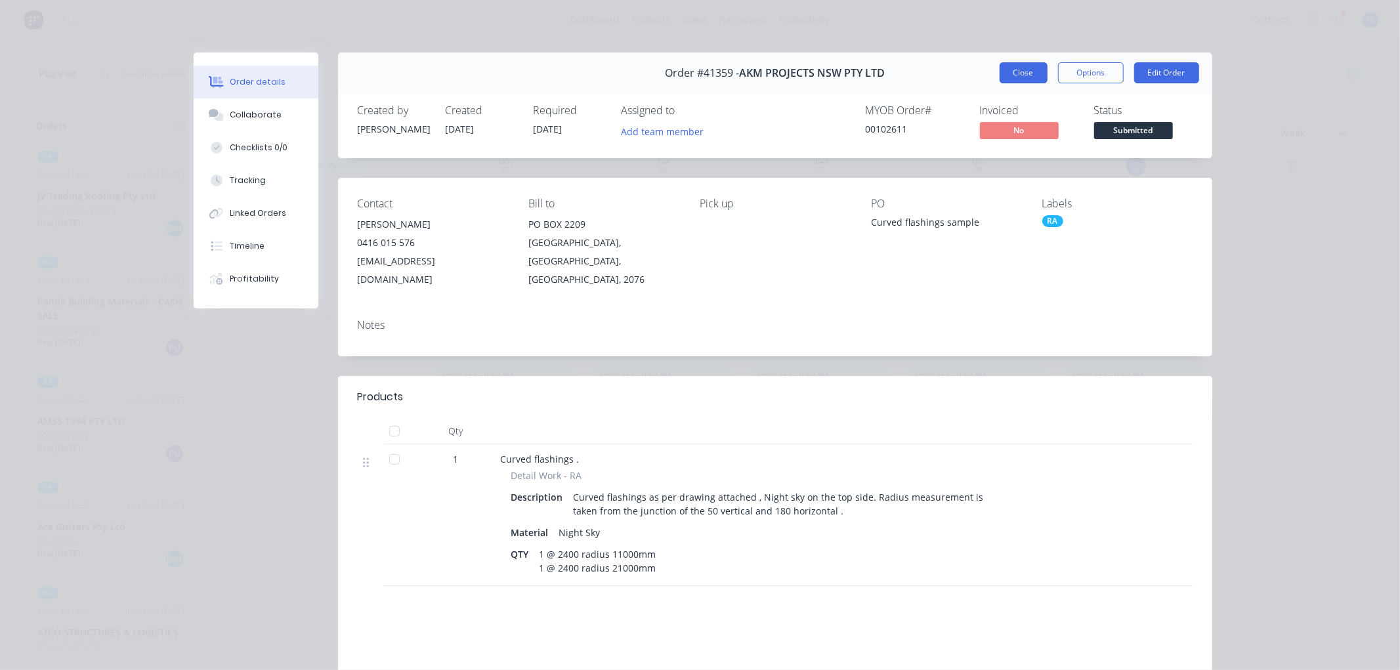
click at [1013, 72] on button "Close" at bounding box center [1024, 72] width 48 height 21
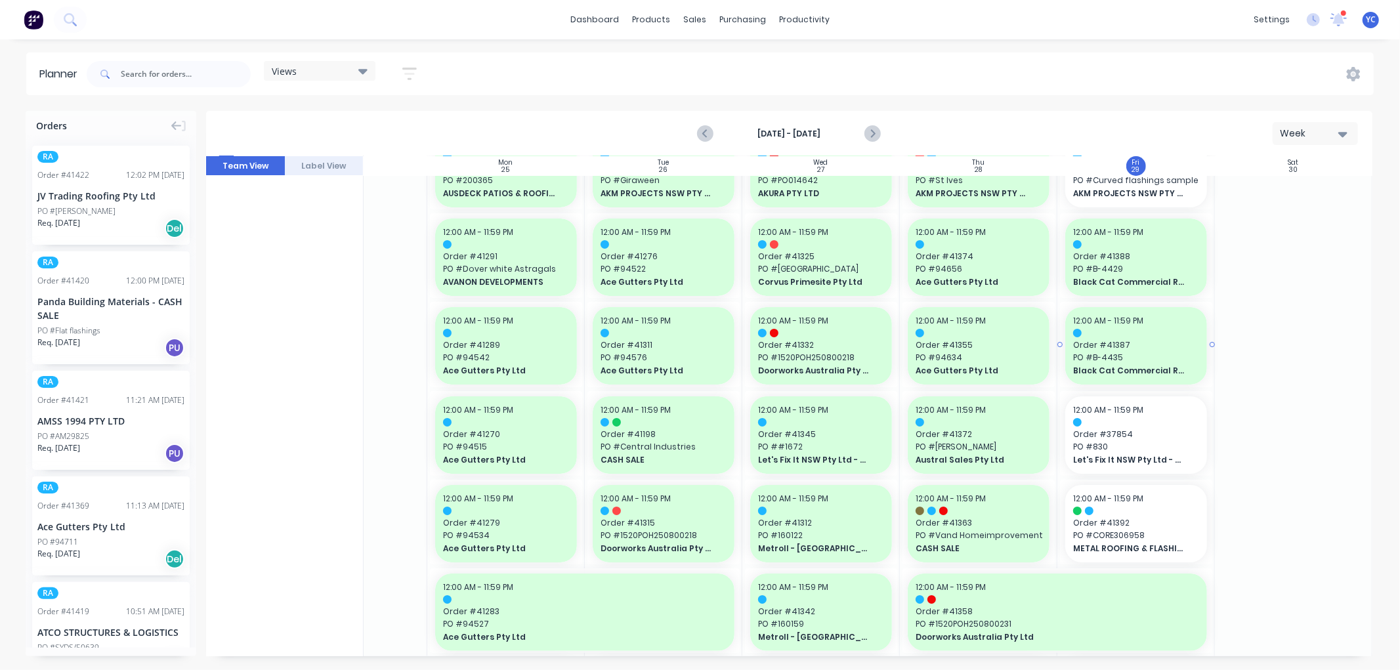
scroll to position [146, 98]
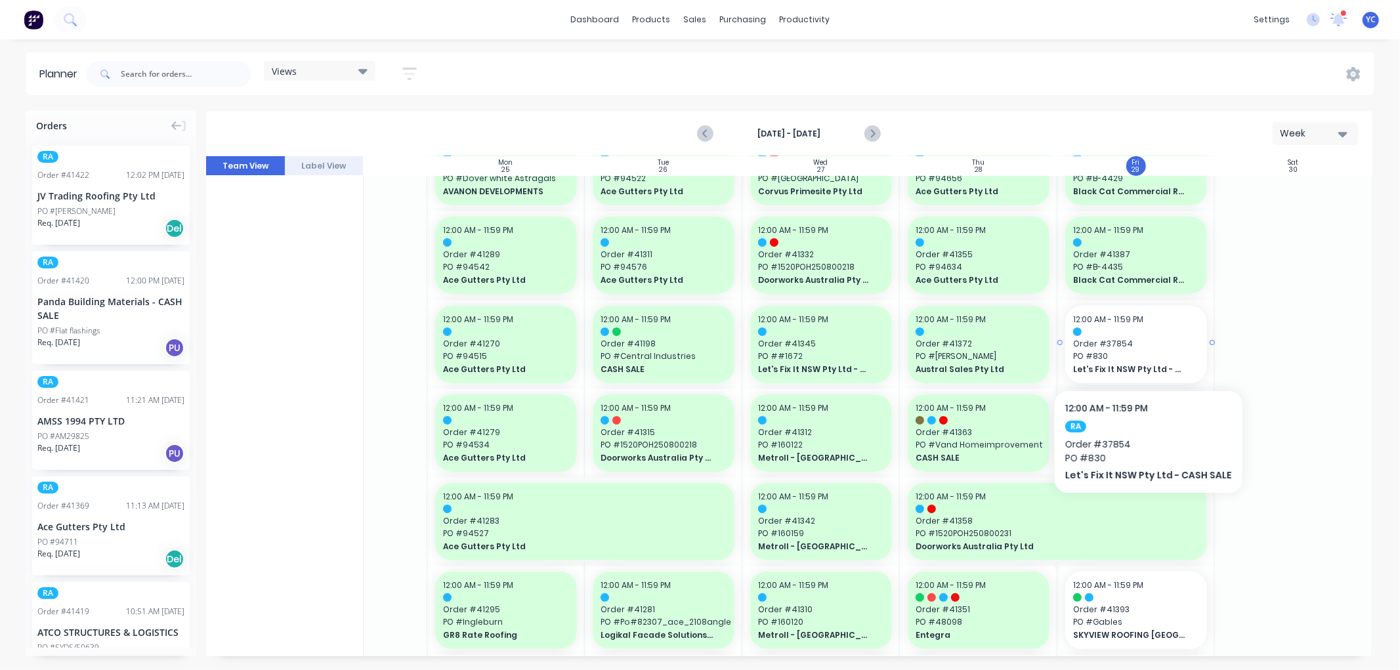
click at [1144, 350] on span "PO # 830" at bounding box center [1136, 356] width 126 height 12
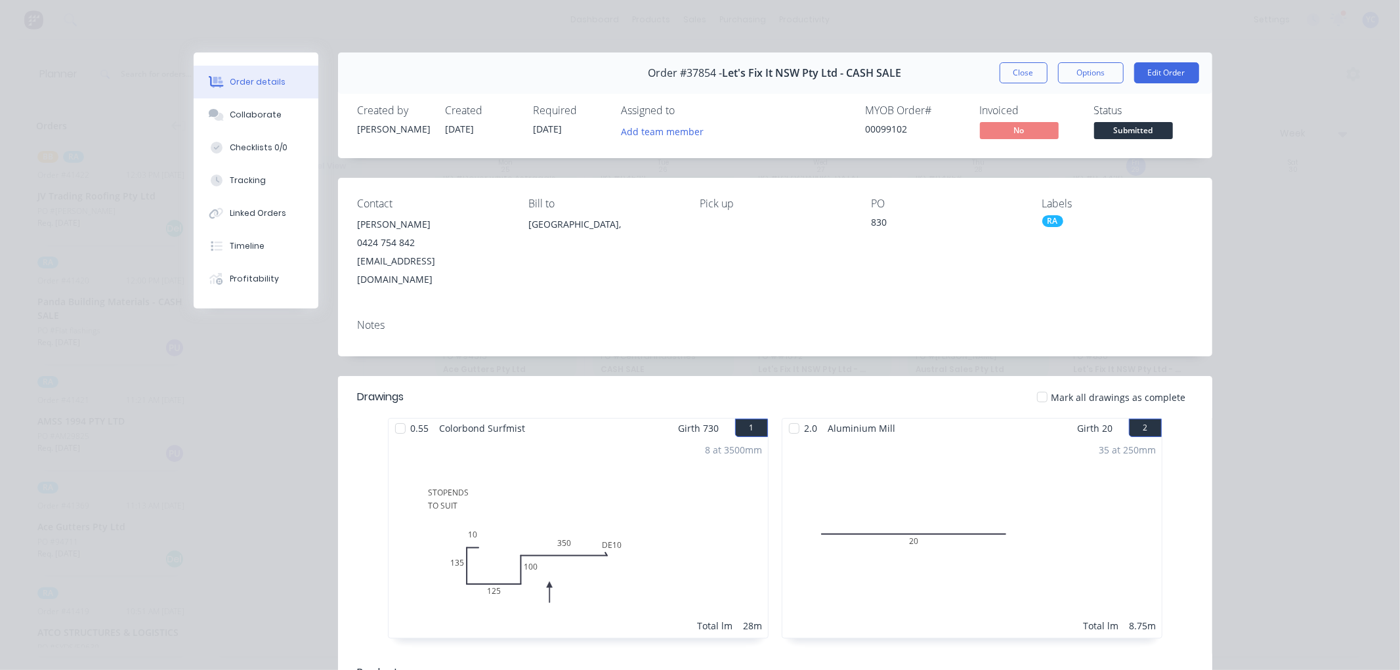
click at [1000, 70] on button "Close" at bounding box center [1024, 72] width 48 height 21
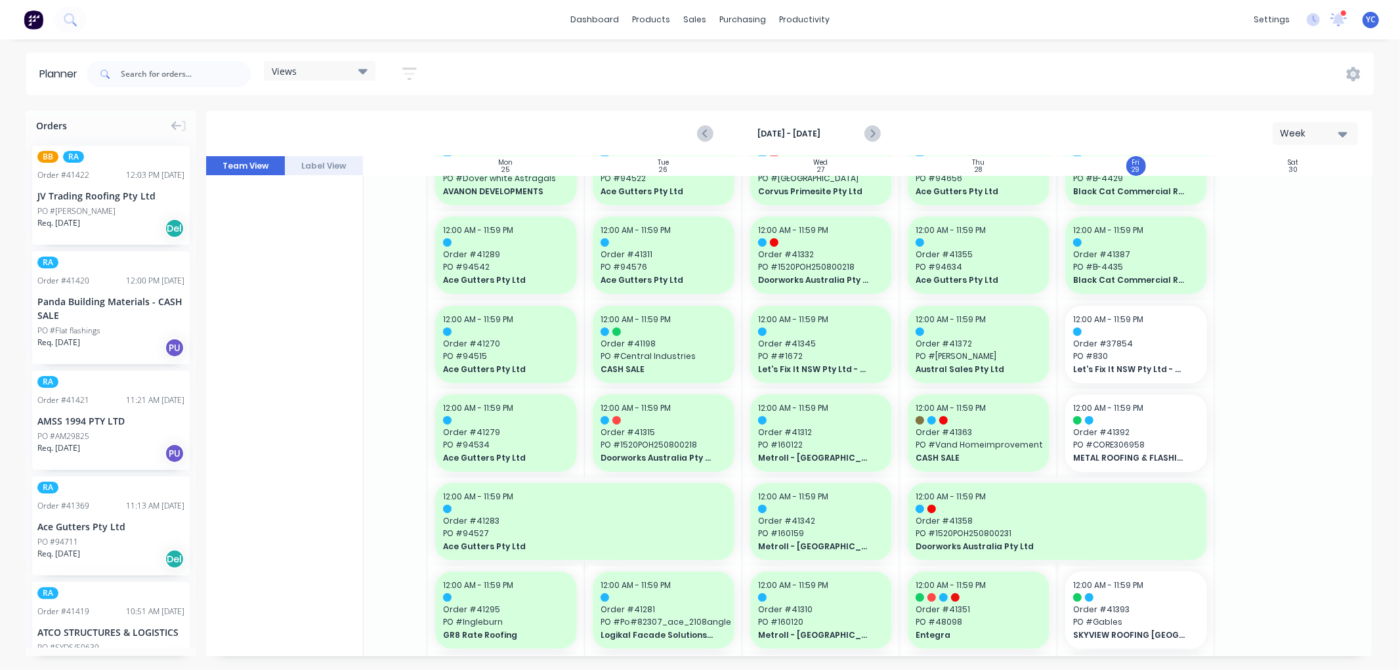
click at [1021, 71] on div "Views Save new view None (Default) edit Iraking edit [PERSON_NAME] edit [PERSON…" at bounding box center [729, 73] width 1290 height 39
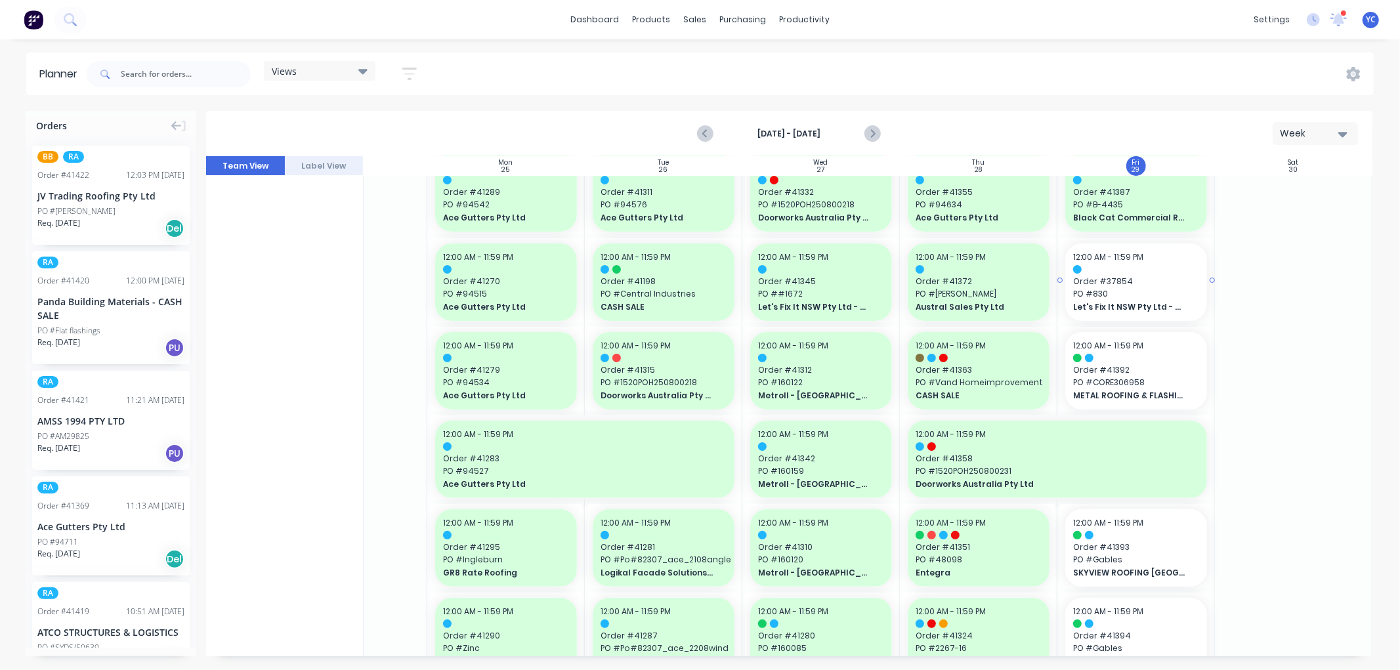
scroll to position [291, 98]
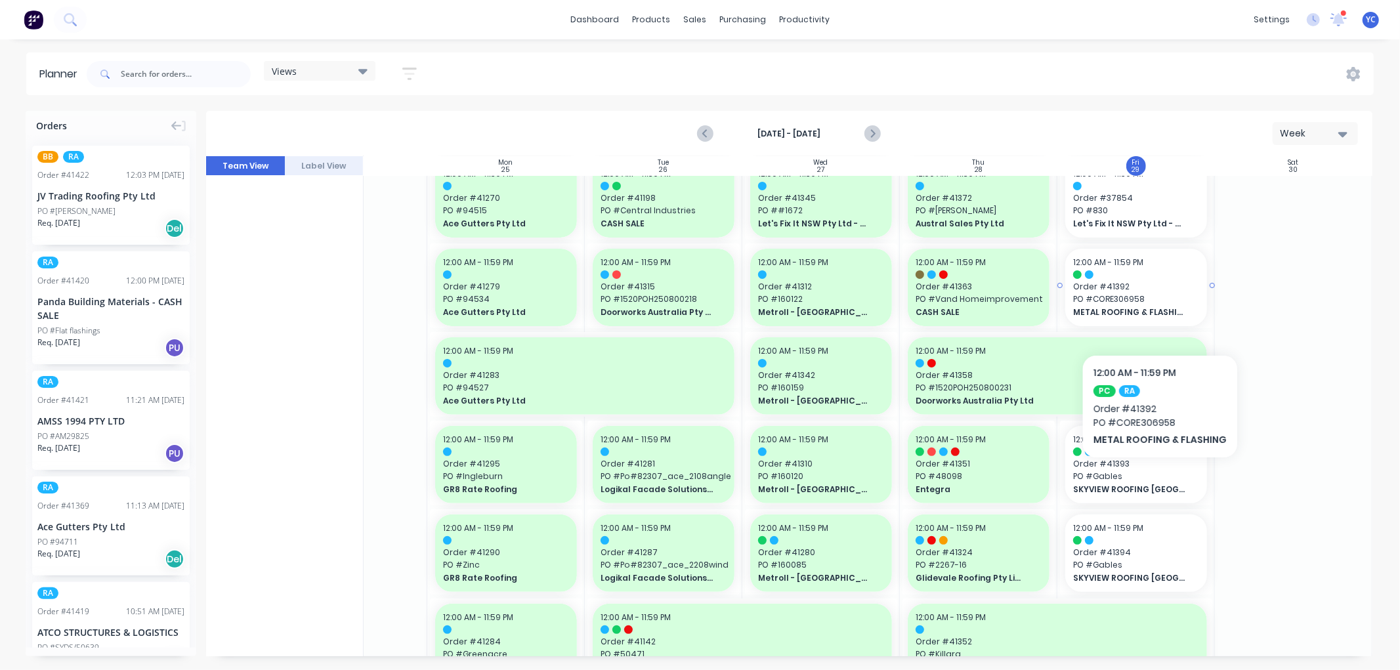
click at [1160, 290] on span "Order # 41392" at bounding box center [1136, 287] width 126 height 12
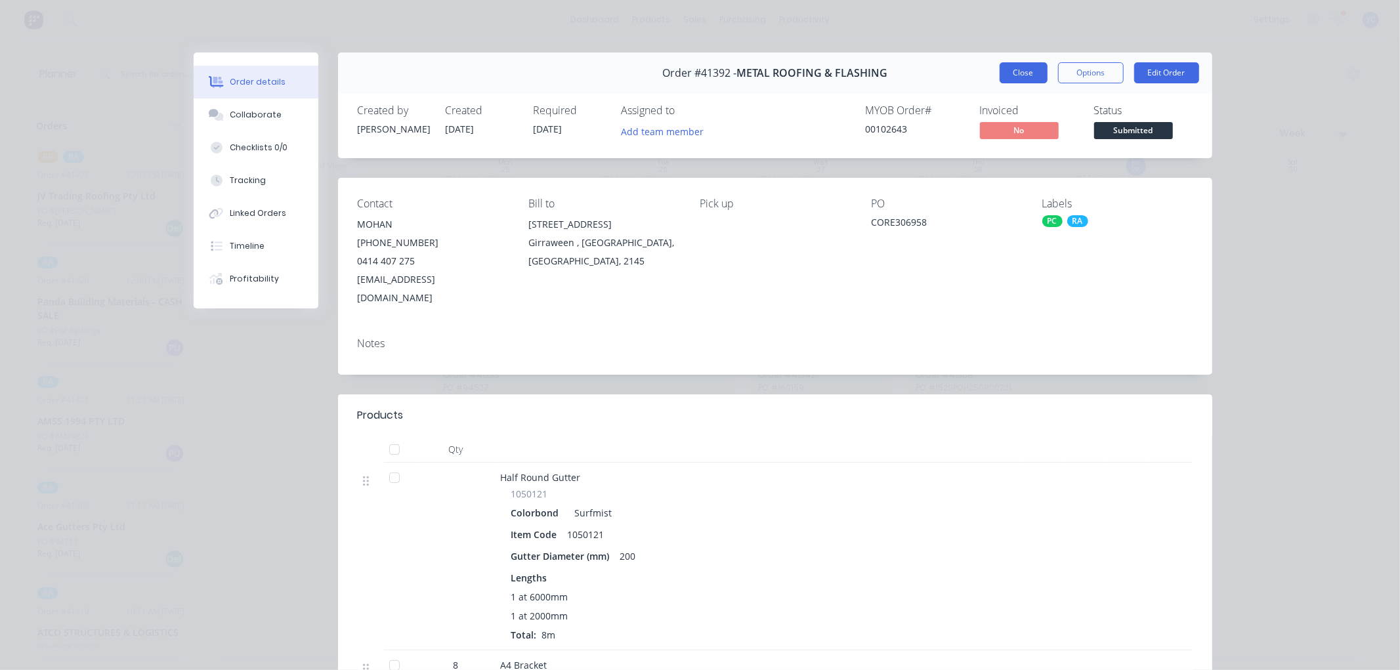
click at [1029, 75] on button "Close" at bounding box center [1024, 72] width 48 height 21
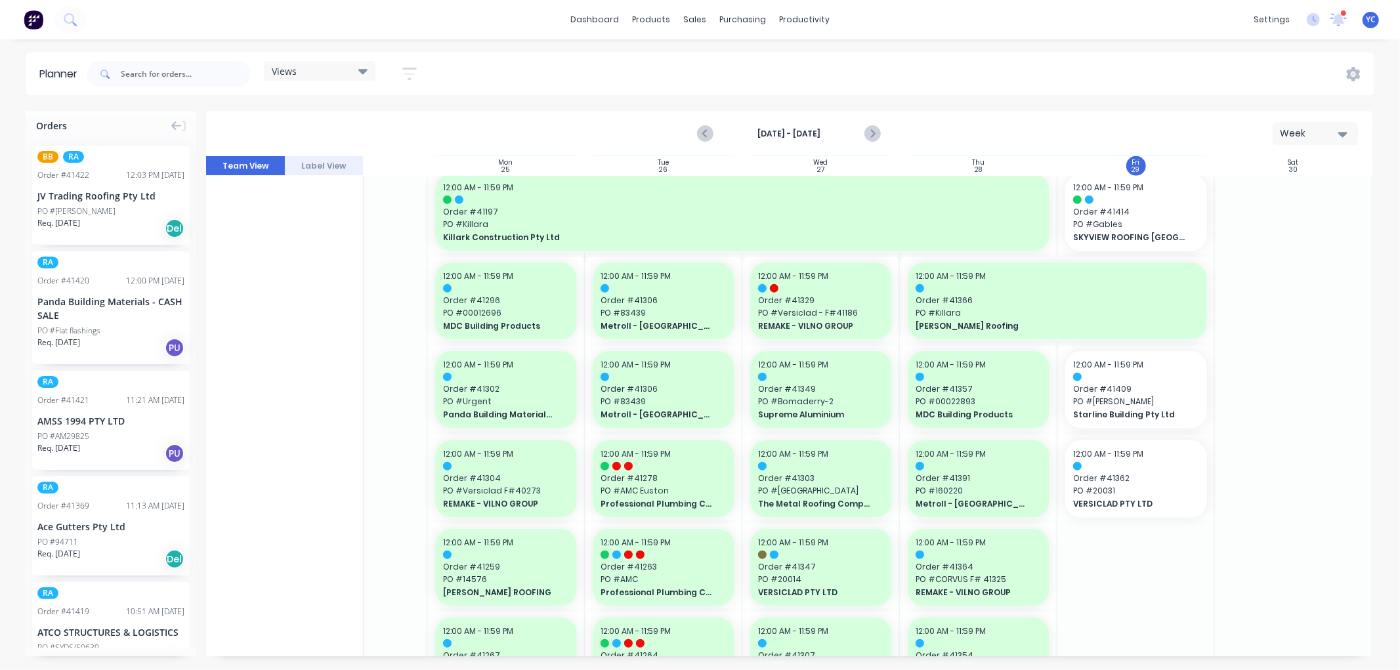
scroll to position [1093, 98]
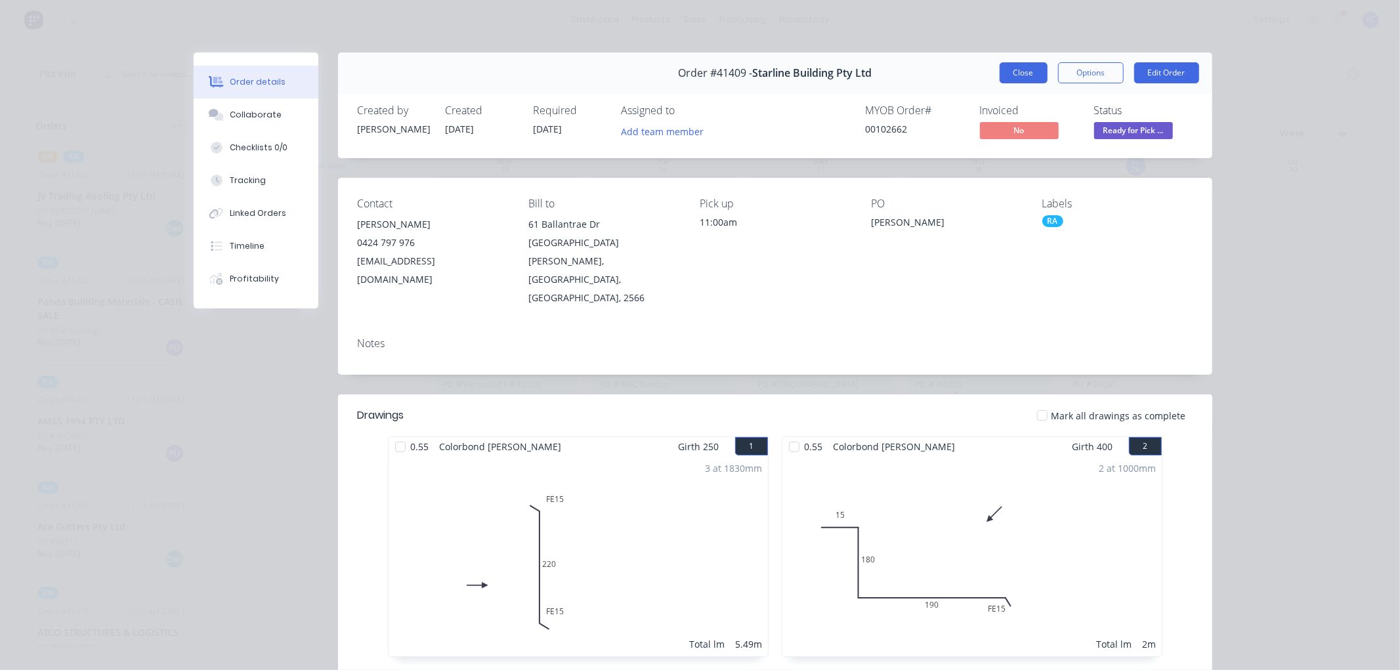
click at [1025, 74] on button "Close" at bounding box center [1024, 72] width 48 height 21
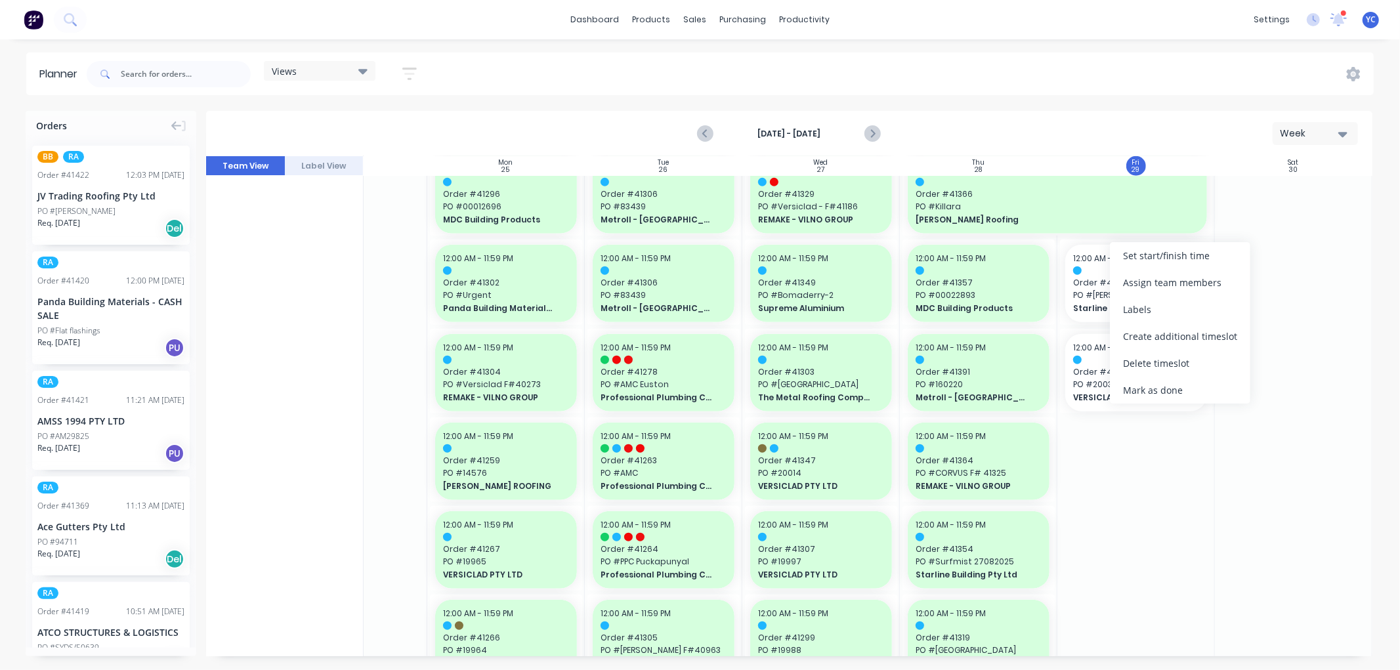
click at [1175, 392] on div "Mark as done" at bounding box center [1180, 390] width 140 height 27
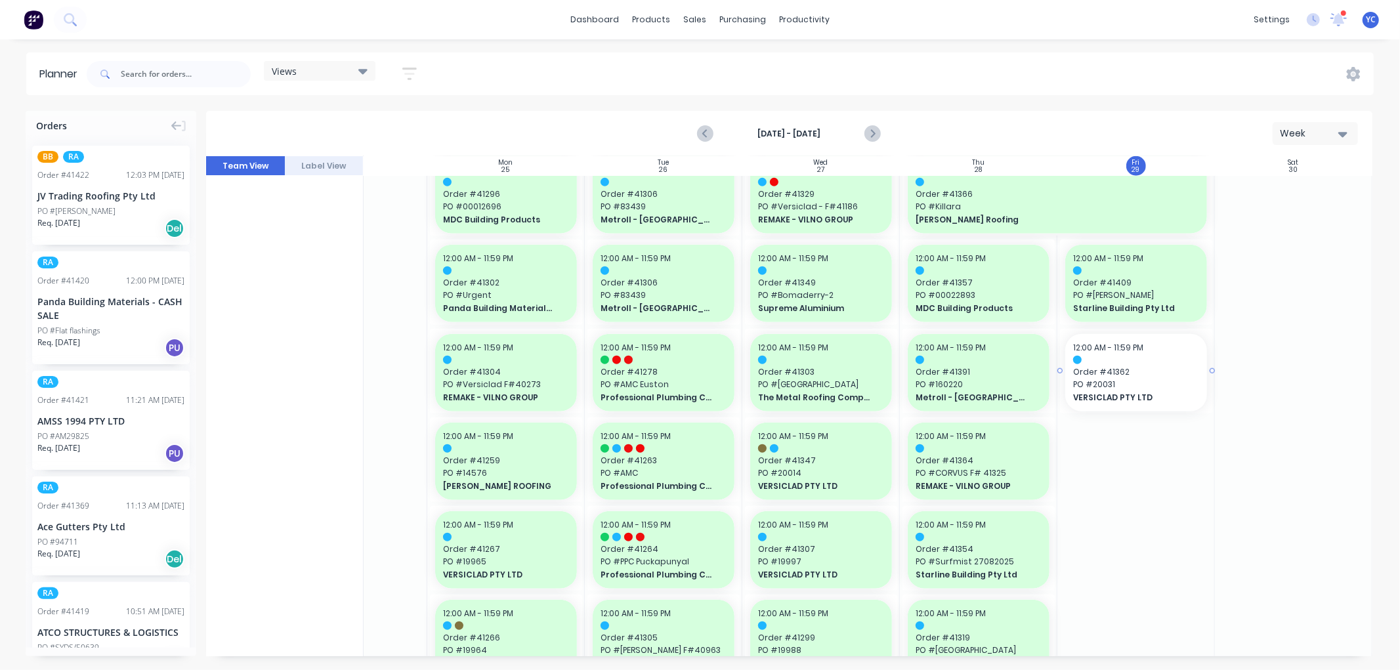
click at [1160, 385] on span "PO # 20031" at bounding box center [1136, 385] width 126 height 12
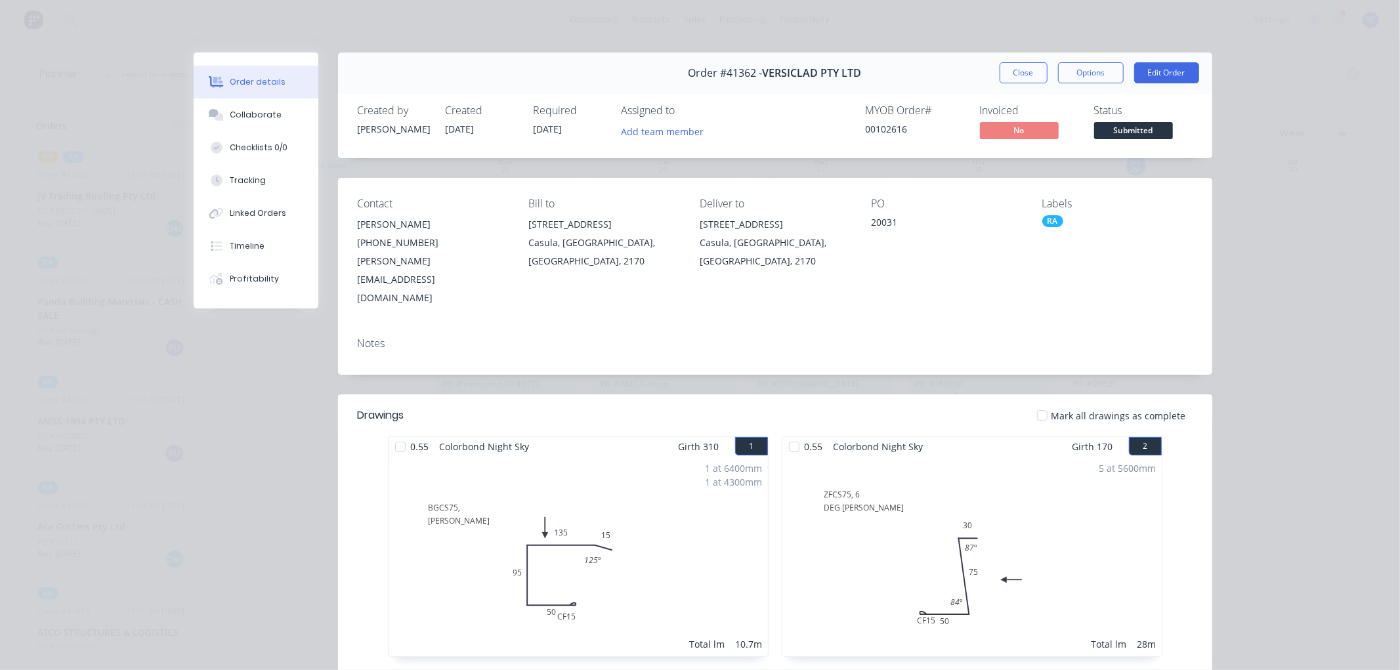
click at [1026, 57] on div "Order #41362 - VERSICLAD PTY LTD Close Options Edit Order" at bounding box center [775, 73] width 874 height 41
click at [1014, 72] on button "Close" at bounding box center [1024, 72] width 48 height 21
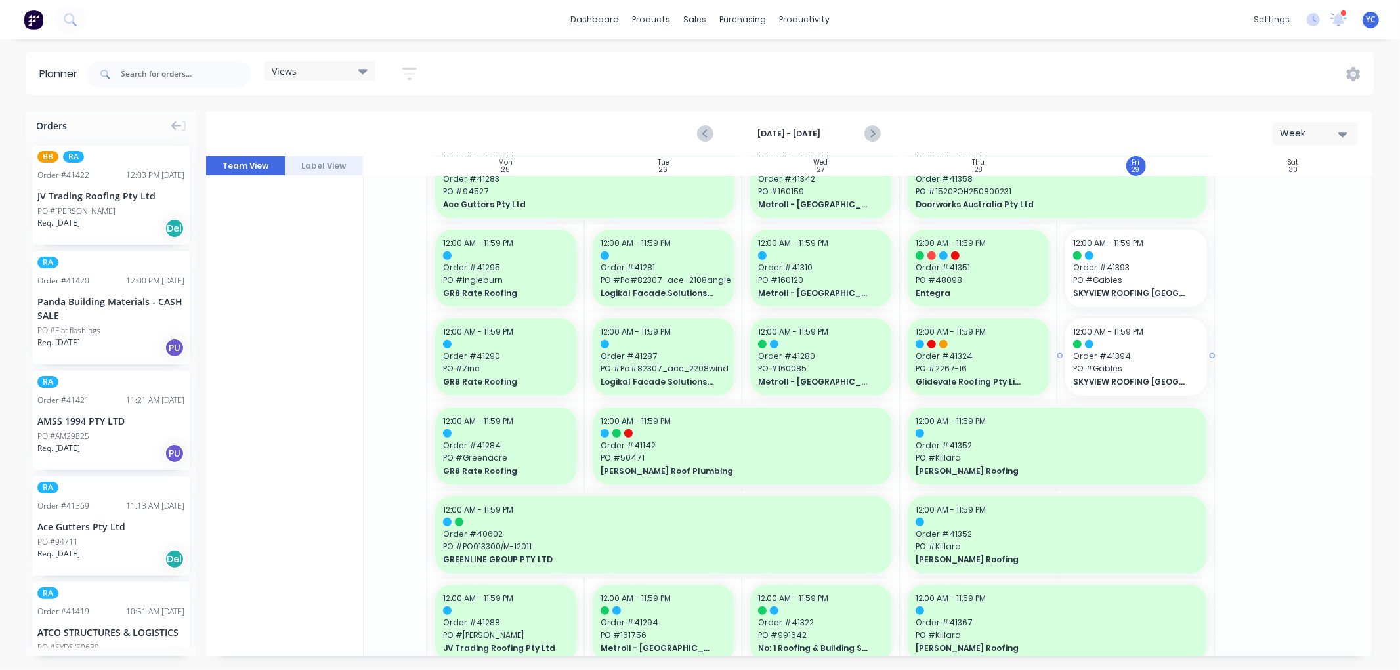
scroll to position [364, 98]
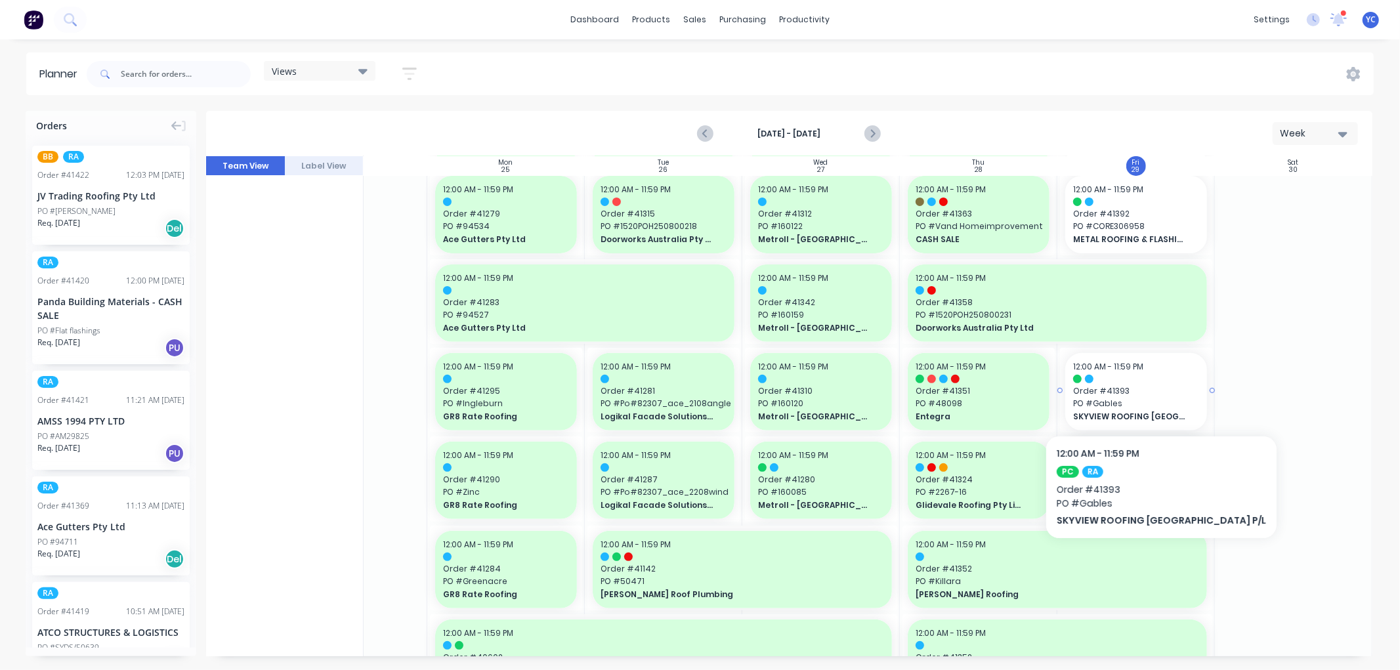
click at [1132, 395] on span "Order # 41393" at bounding box center [1136, 391] width 126 height 12
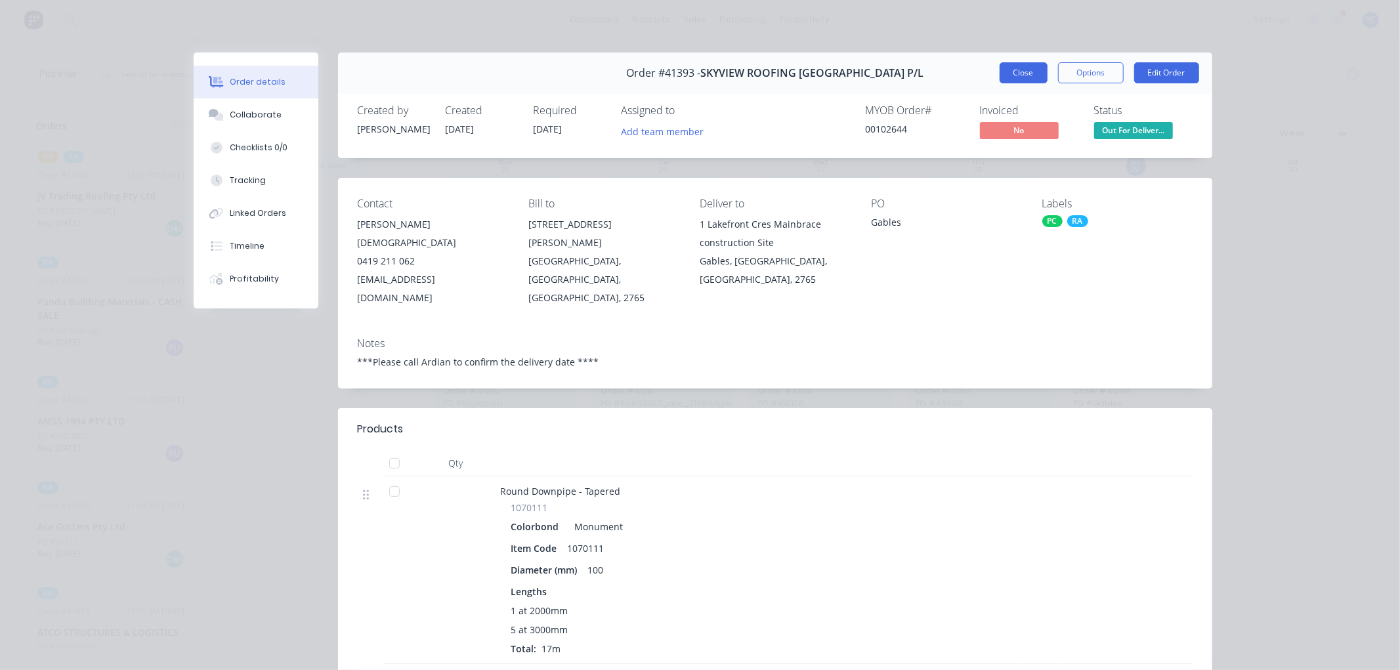
drag, startPoint x: 1009, startPoint y: 87, endPoint x: 1013, endPoint y: 81, distance: 7.1
click at [1009, 86] on div "Order #41393 - SKYVIEW ROOFING [GEOGRAPHIC_DATA] P/L Close Options Edit Order" at bounding box center [775, 73] width 874 height 41
click at [1013, 73] on button "Close" at bounding box center [1024, 72] width 48 height 21
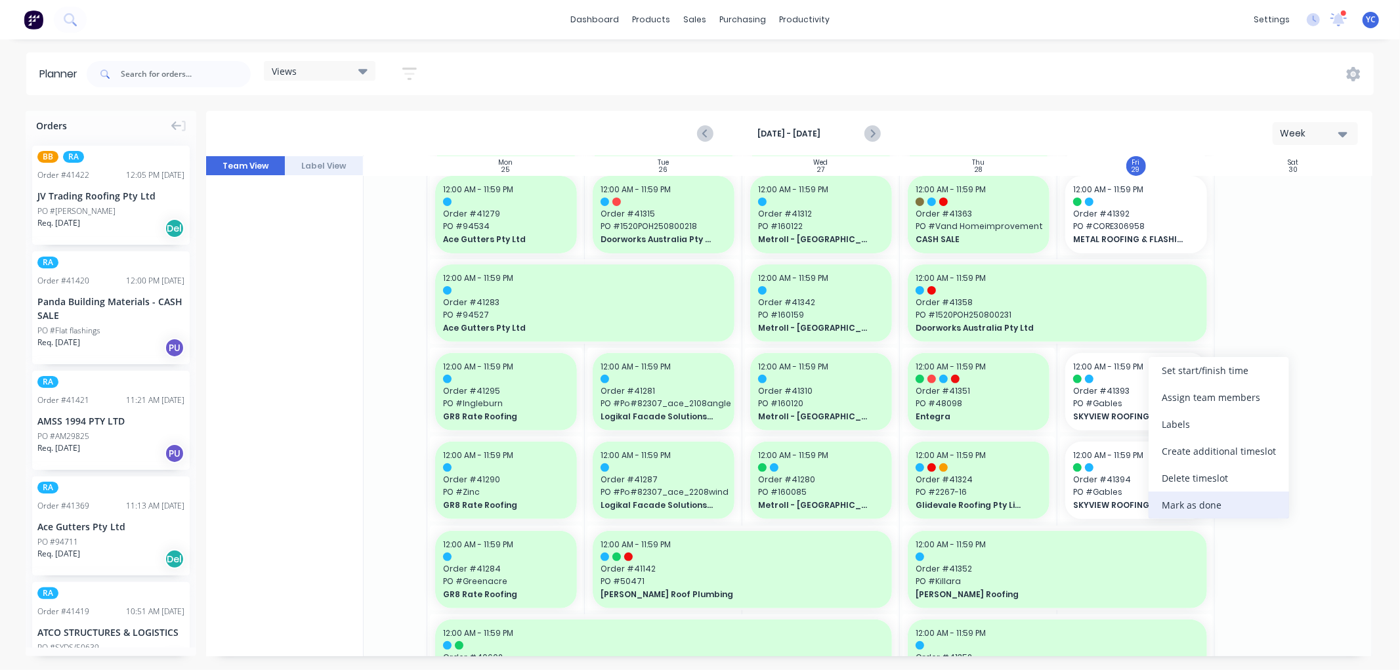
click at [1219, 507] on div "Mark as done" at bounding box center [1219, 505] width 140 height 27
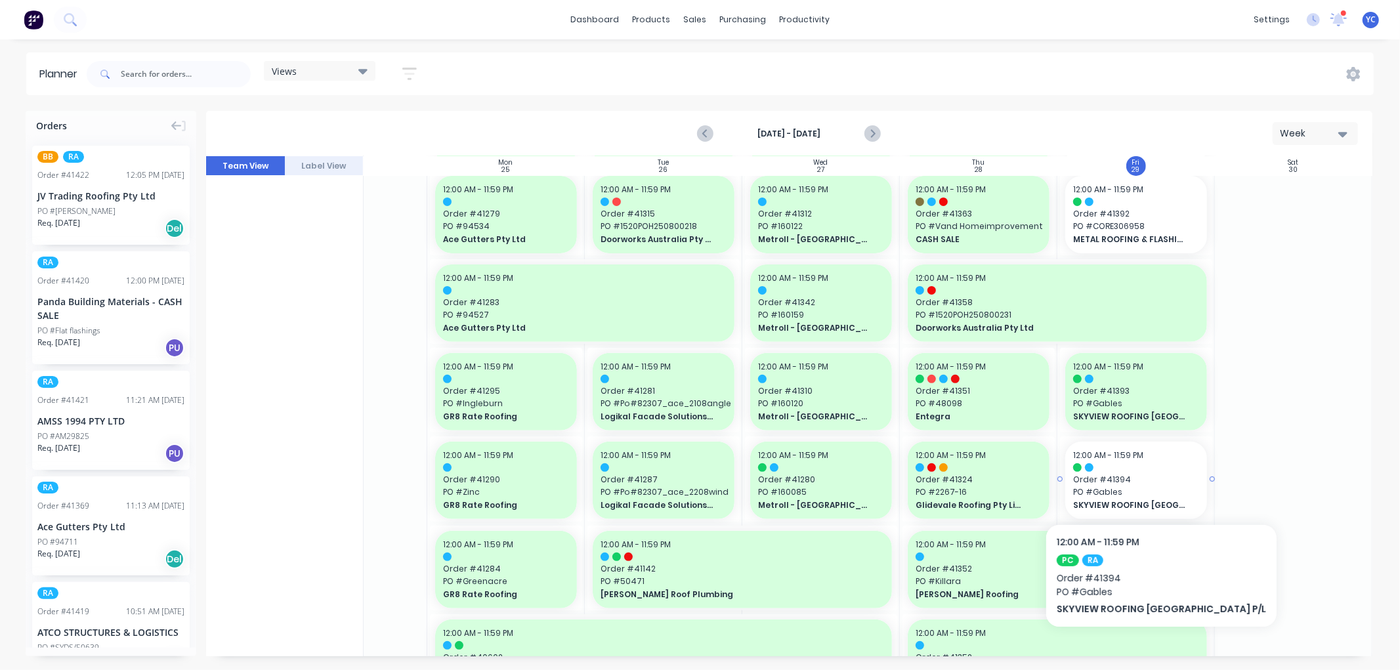
click at [1170, 474] on span "Order # 41394" at bounding box center [1136, 480] width 126 height 12
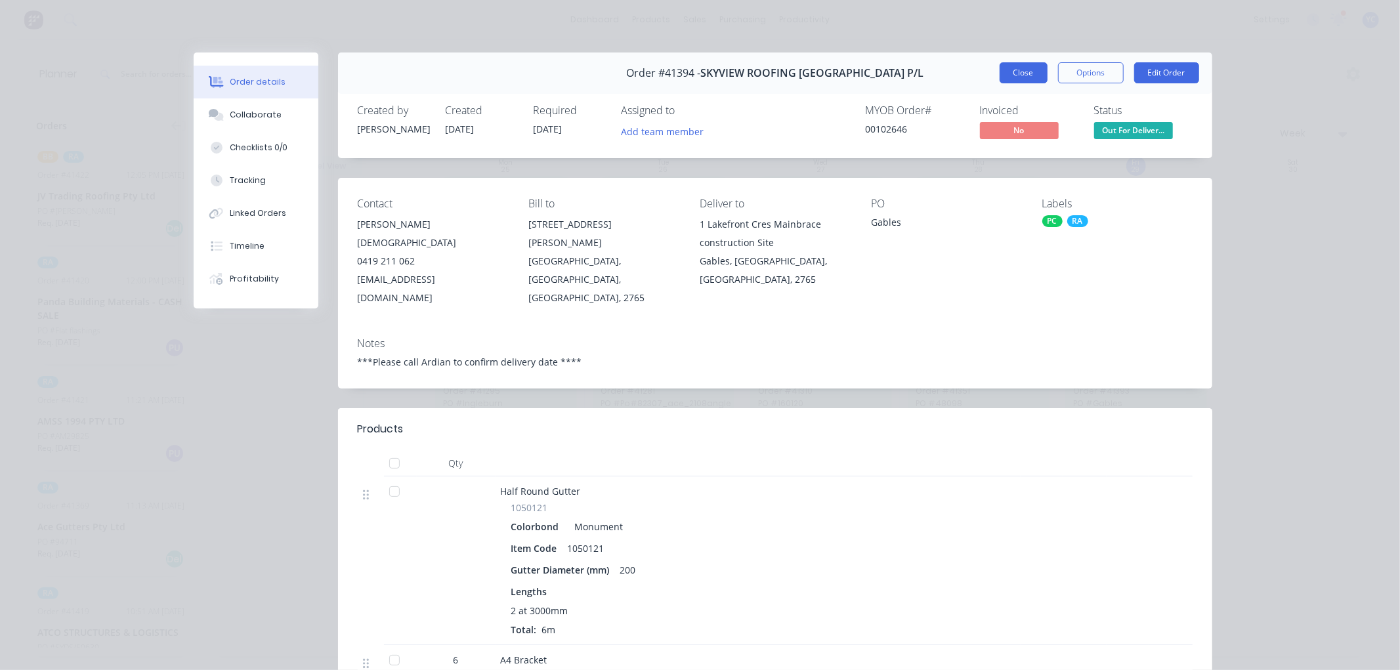
click at [1016, 64] on button "Close" at bounding box center [1024, 72] width 48 height 21
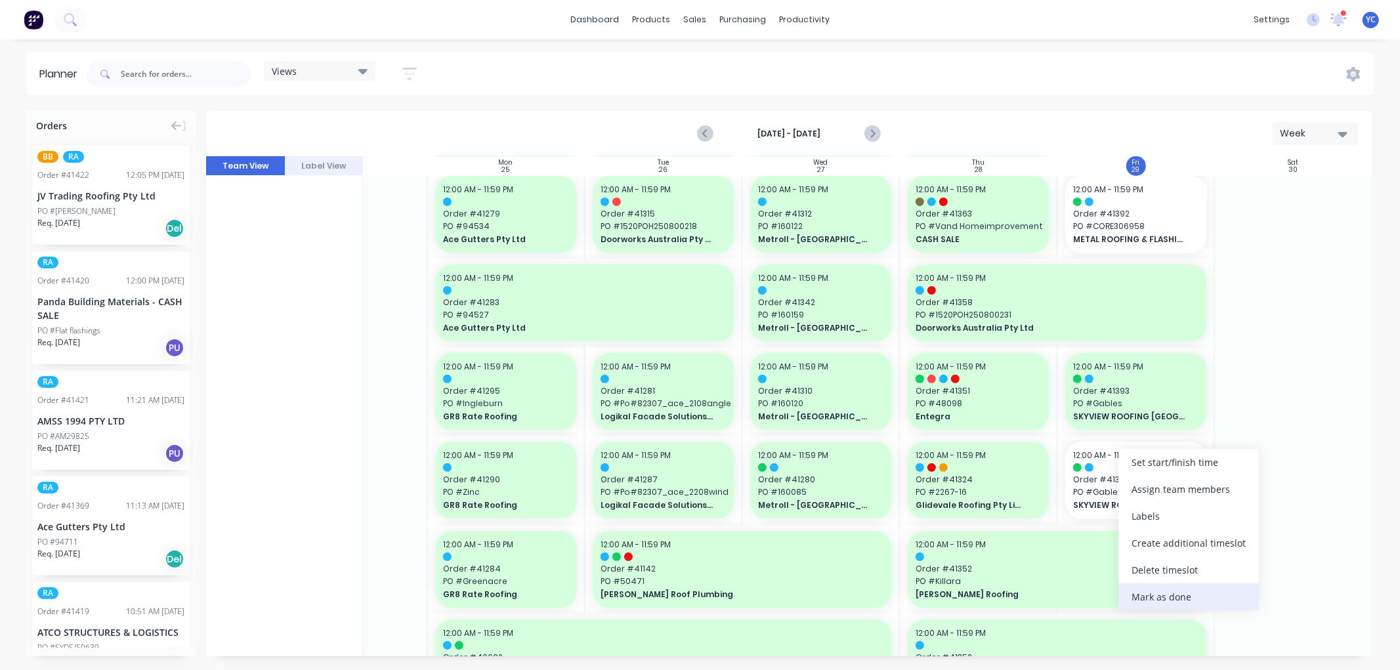
click at [1152, 602] on div "Mark as done" at bounding box center [1188, 596] width 140 height 27
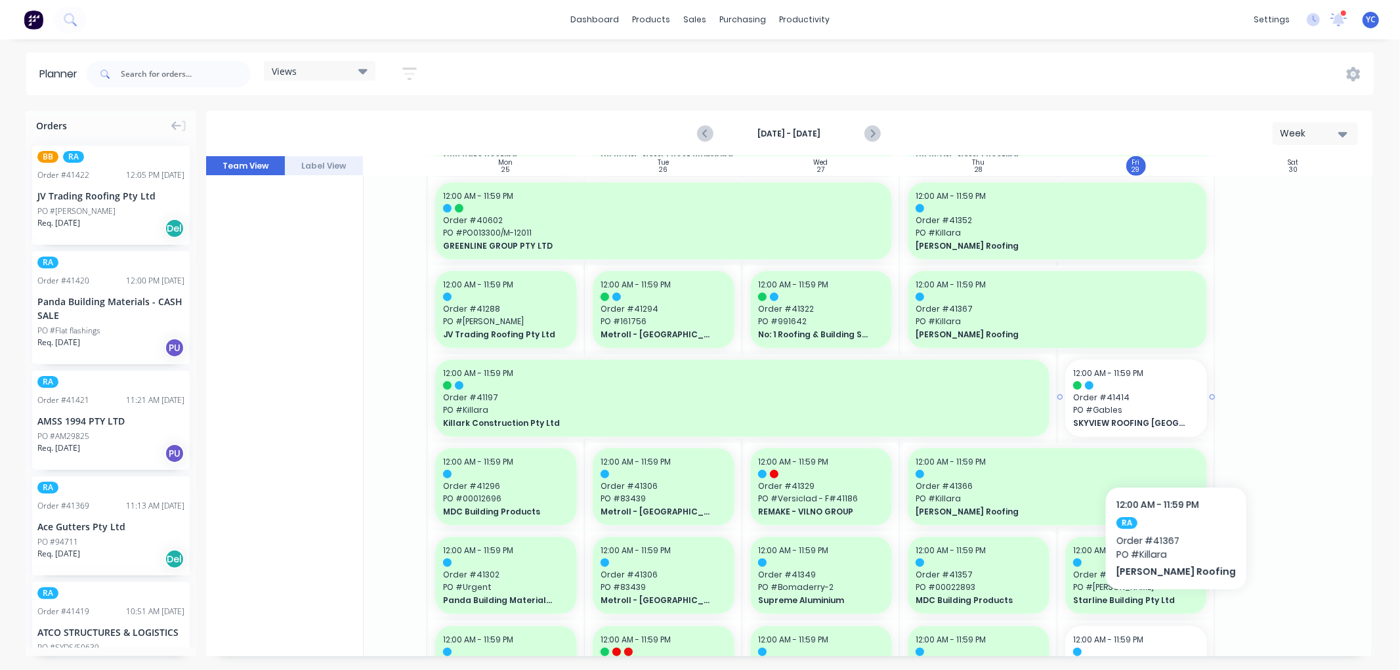
scroll to position [802, 98]
click at [1155, 423] on span "SKYVIEW ROOFING [GEOGRAPHIC_DATA] P/L" at bounding box center [1130, 423] width 114 height 12
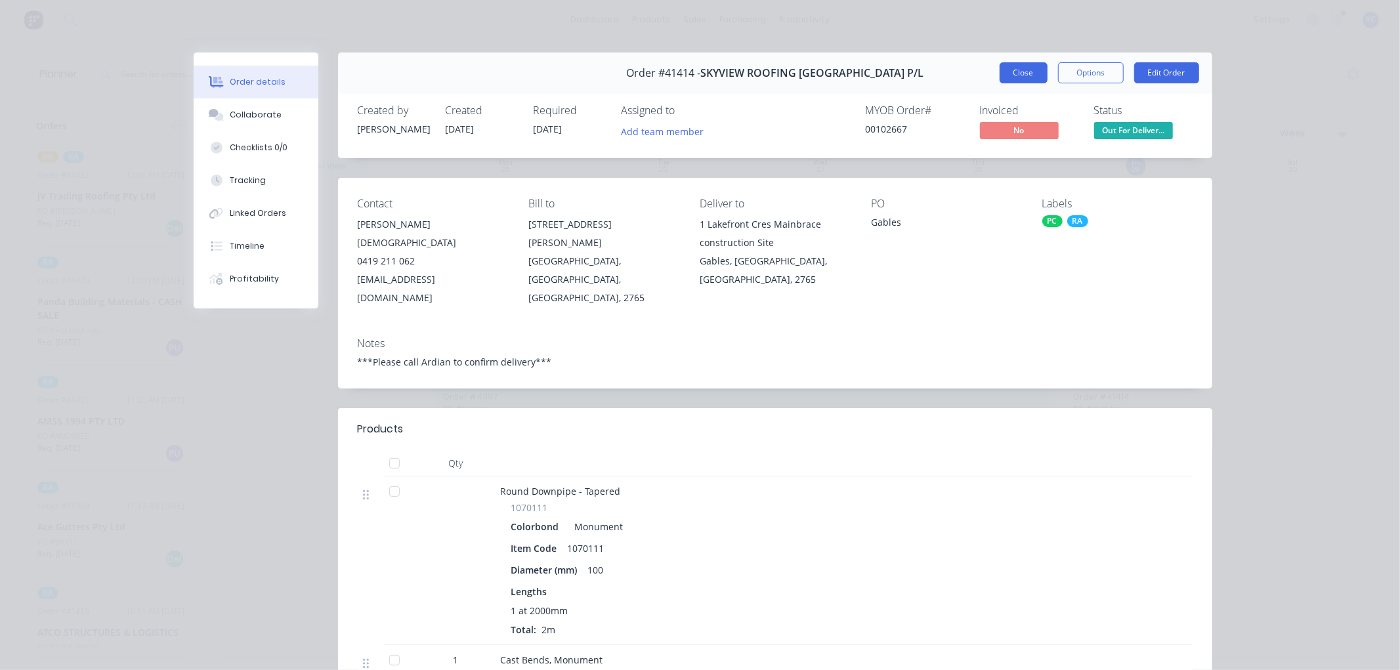
click at [1021, 75] on button "Close" at bounding box center [1024, 72] width 48 height 21
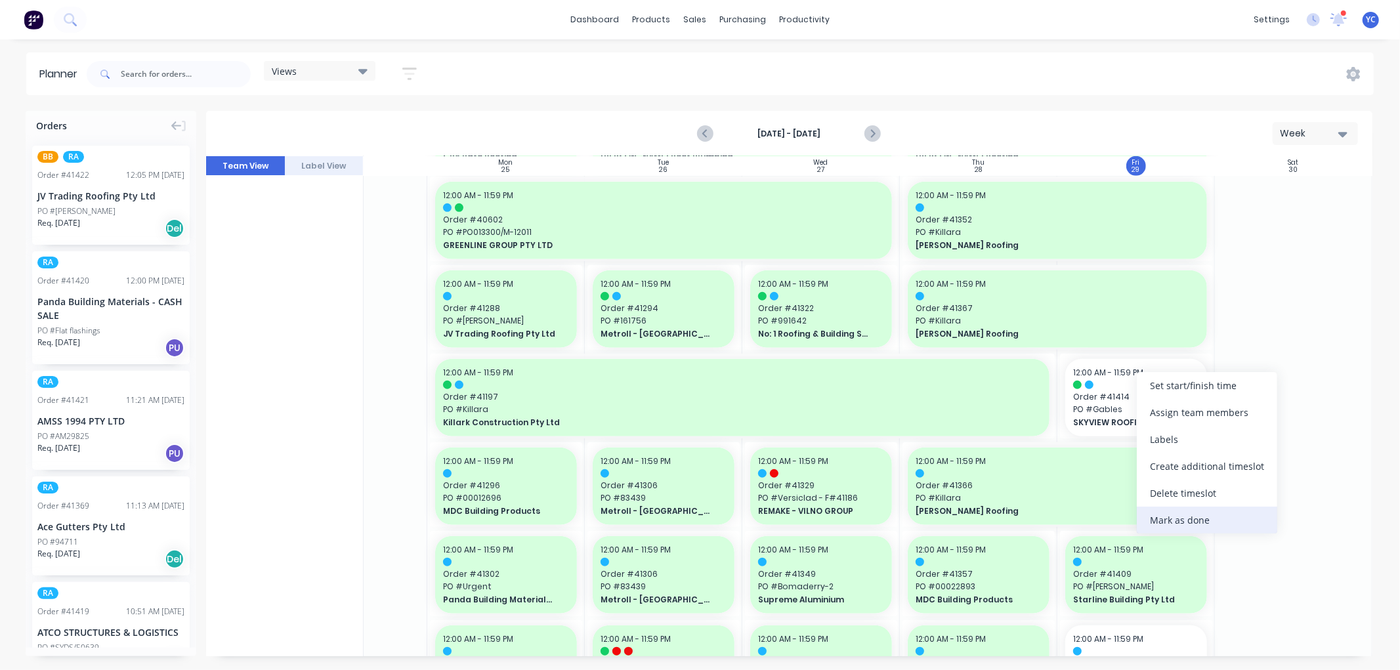
click at [1204, 526] on div "Mark as done" at bounding box center [1207, 520] width 140 height 27
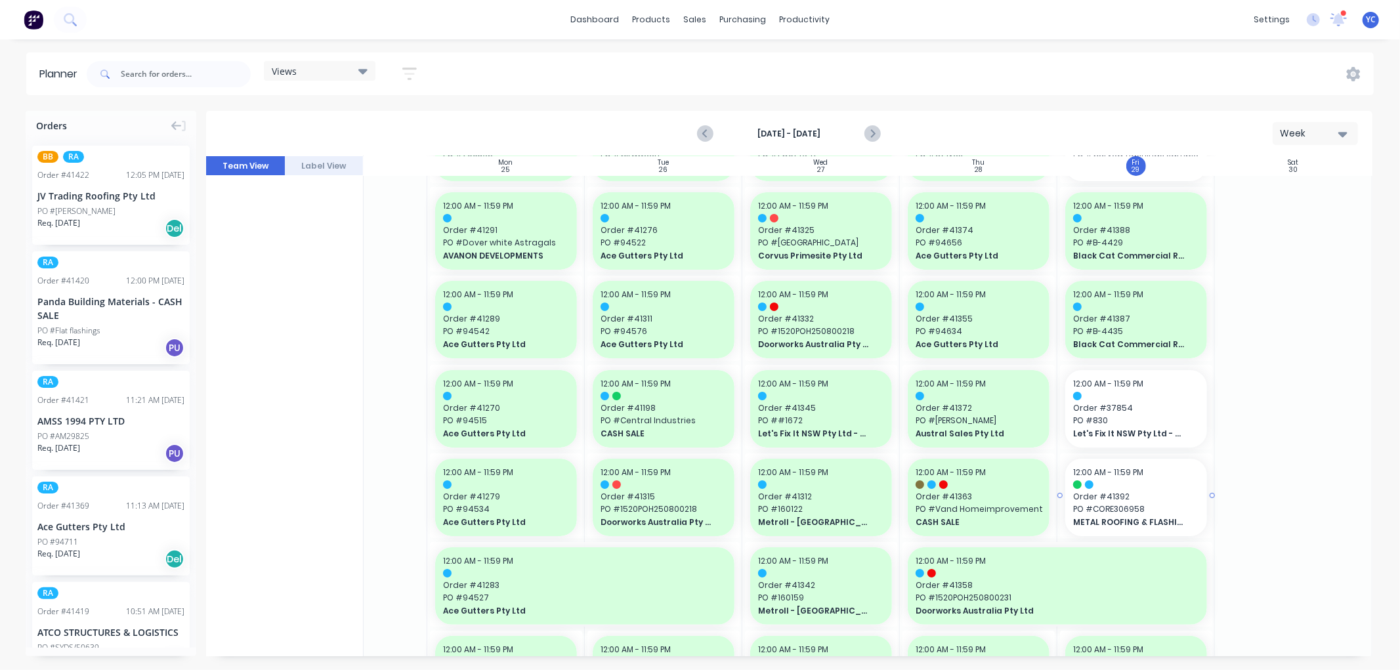
scroll to position [146, 98]
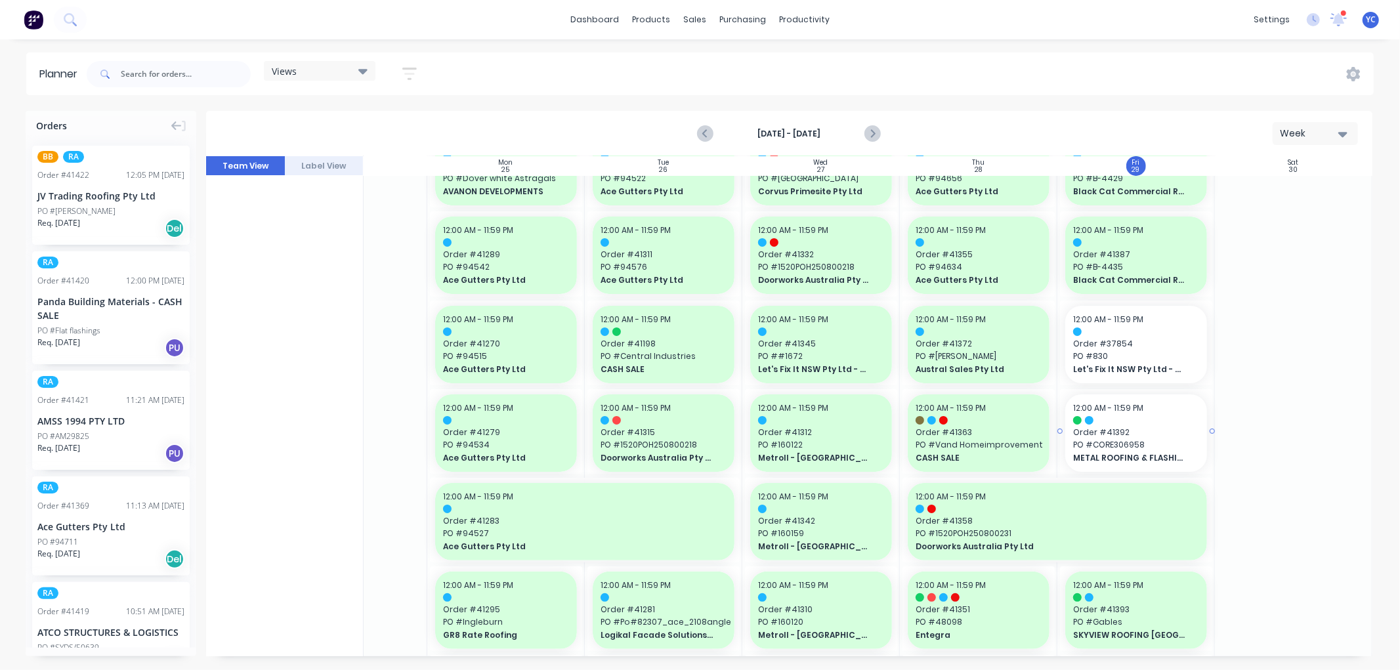
click at [1153, 423] on div at bounding box center [1136, 420] width 126 height 9
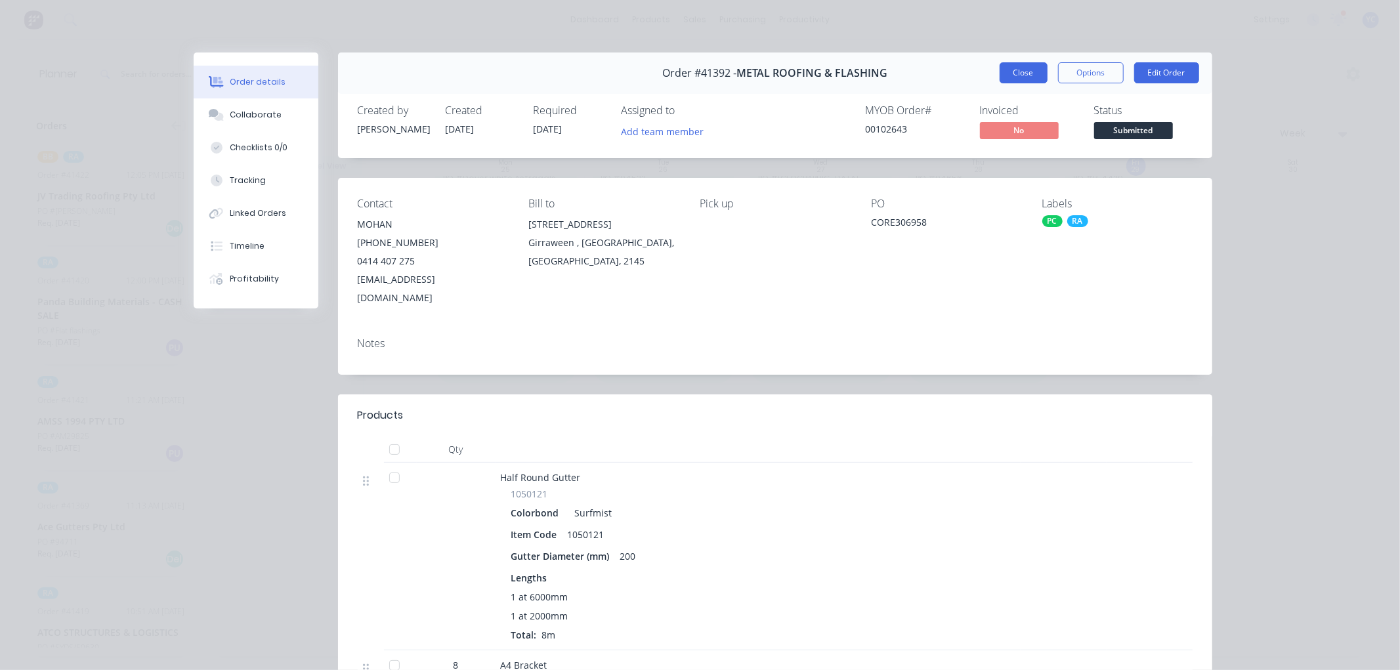
click at [1015, 69] on button "Close" at bounding box center [1024, 72] width 48 height 21
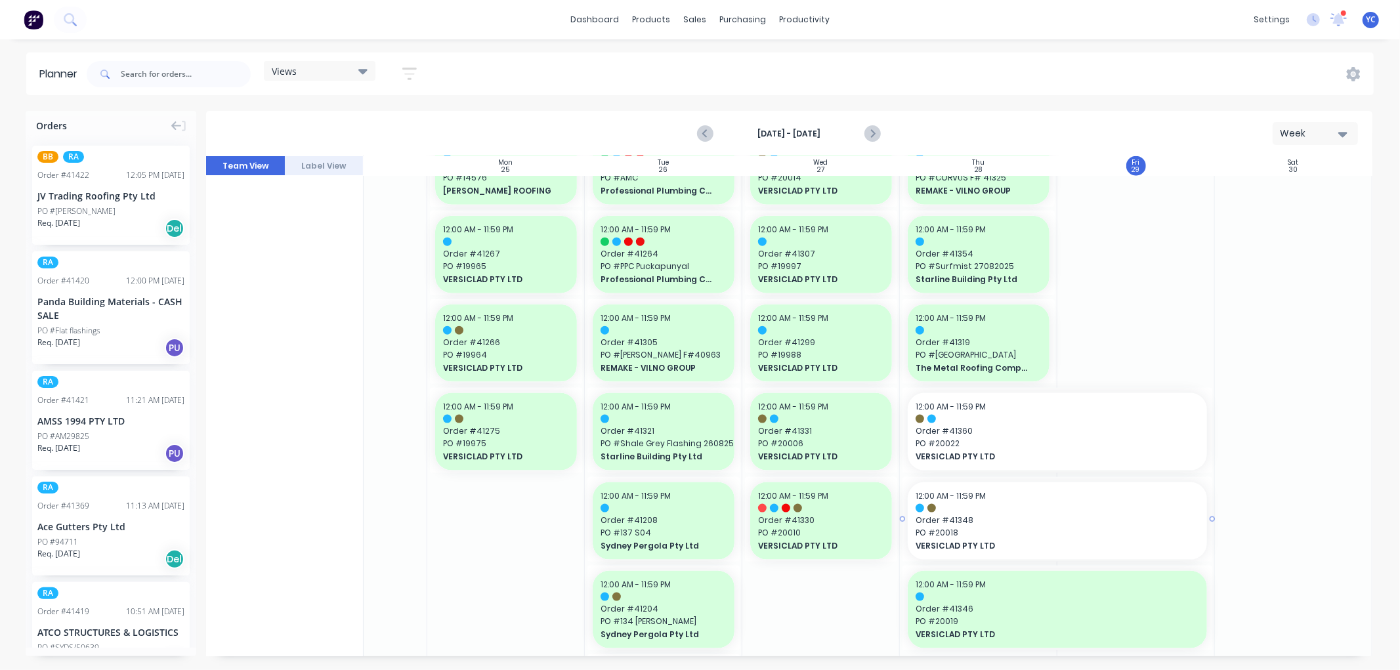
scroll to position [1531, 98]
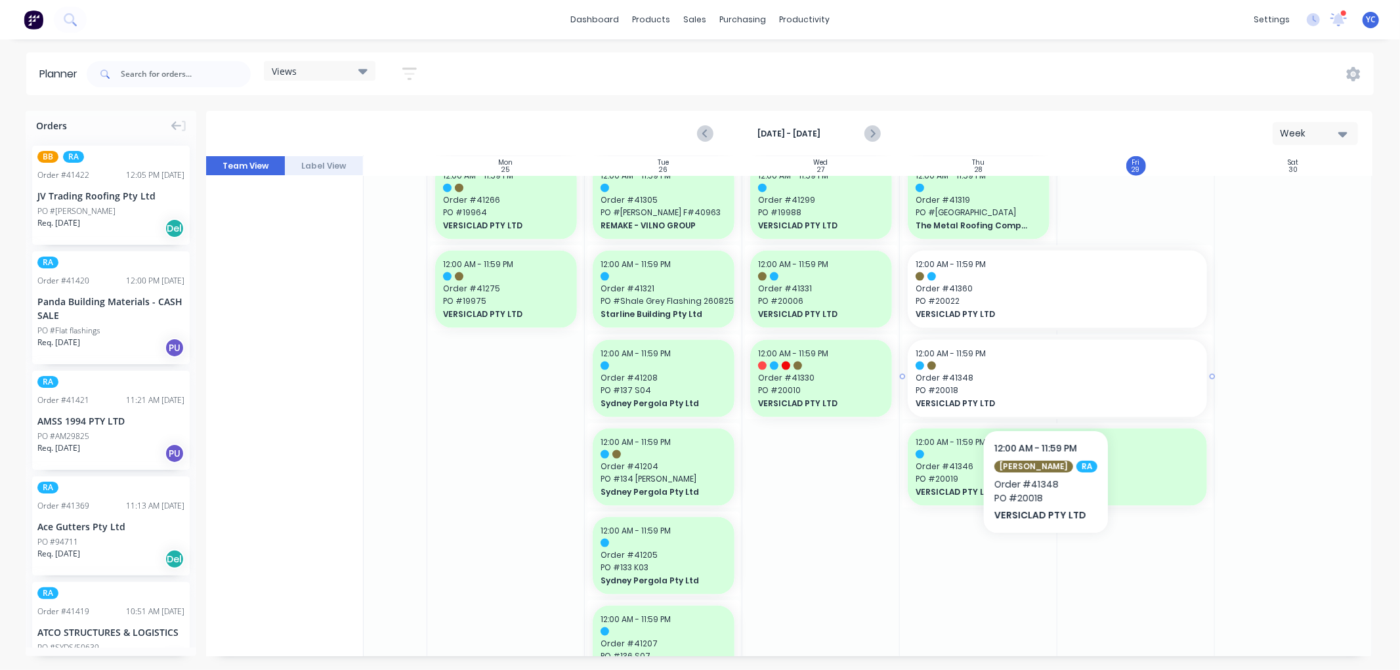
drag, startPoint x: 1042, startPoint y: 381, endPoint x: 1036, endPoint y: 394, distance: 14.1
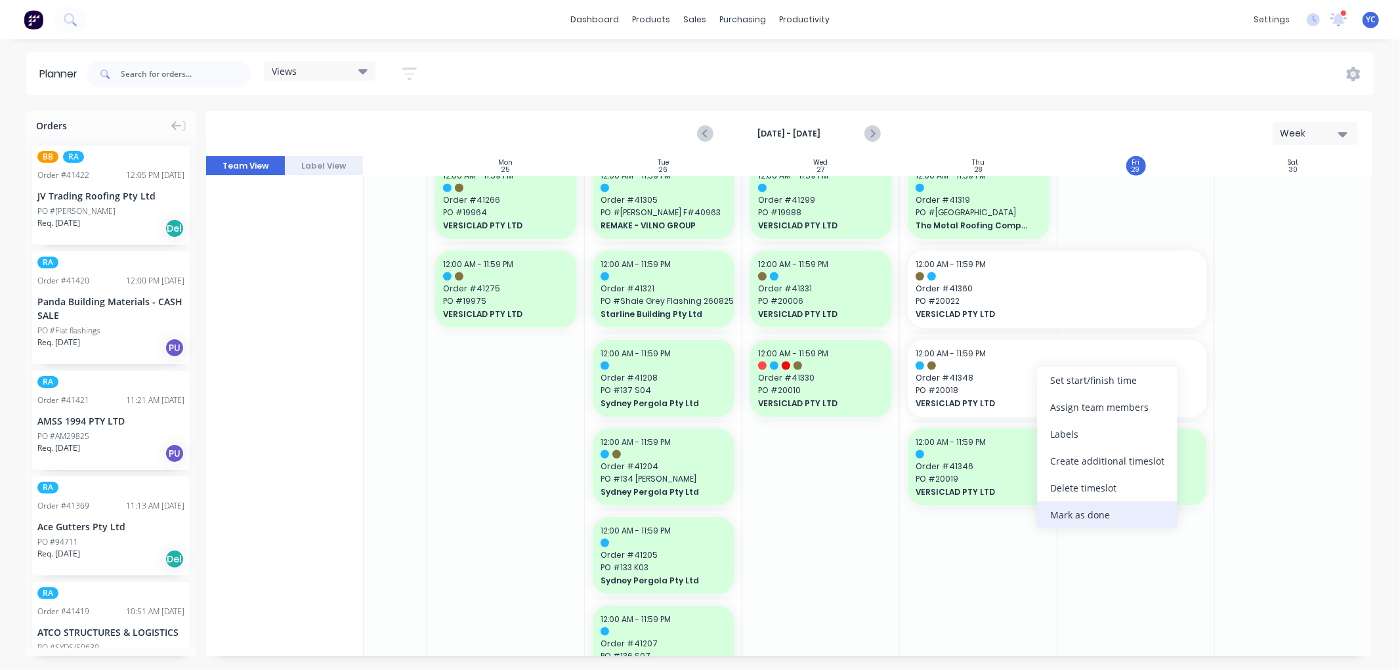
click at [1111, 510] on div "Mark as done" at bounding box center [1107, 514] width 140 height 27
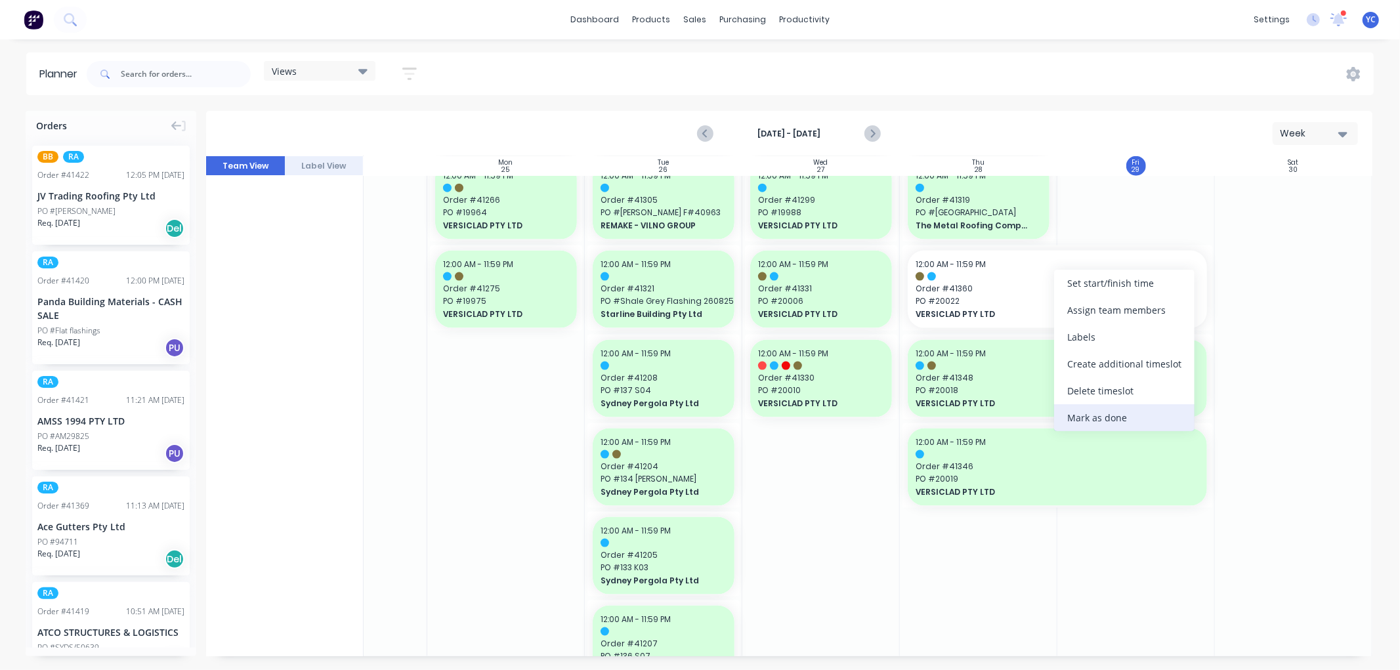
click at [1105, 415] on div "Mark as done" at bounding box center [1124, 417] width 140 height 27
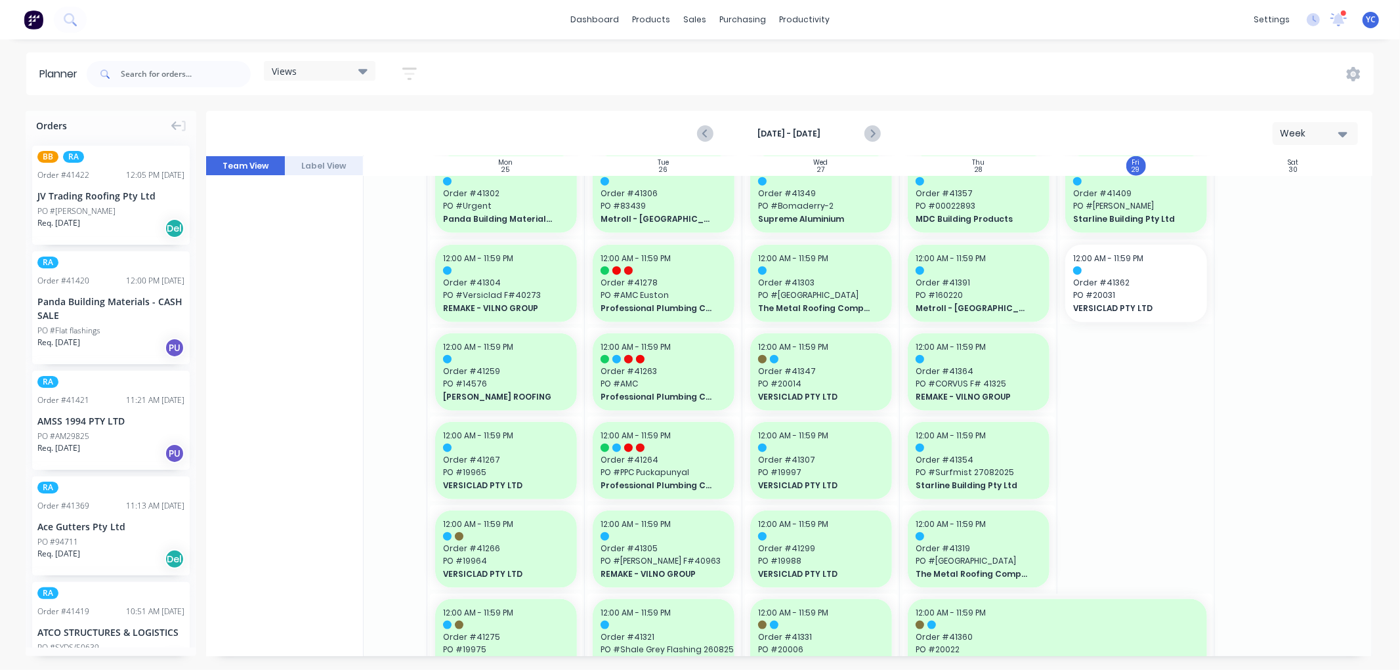
scroll to position [1093, 98]
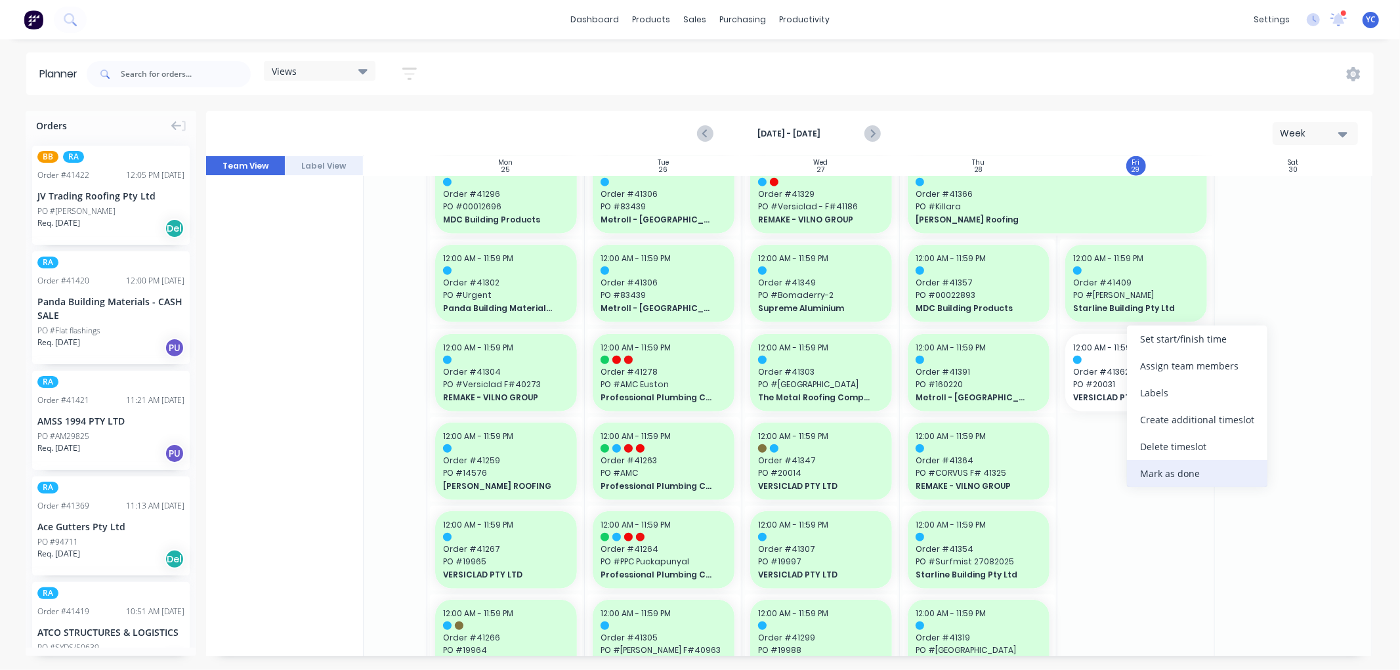
click at [1184, 479] on div "Mark as done" at bounding box center [1197, 473] width 140 height 27
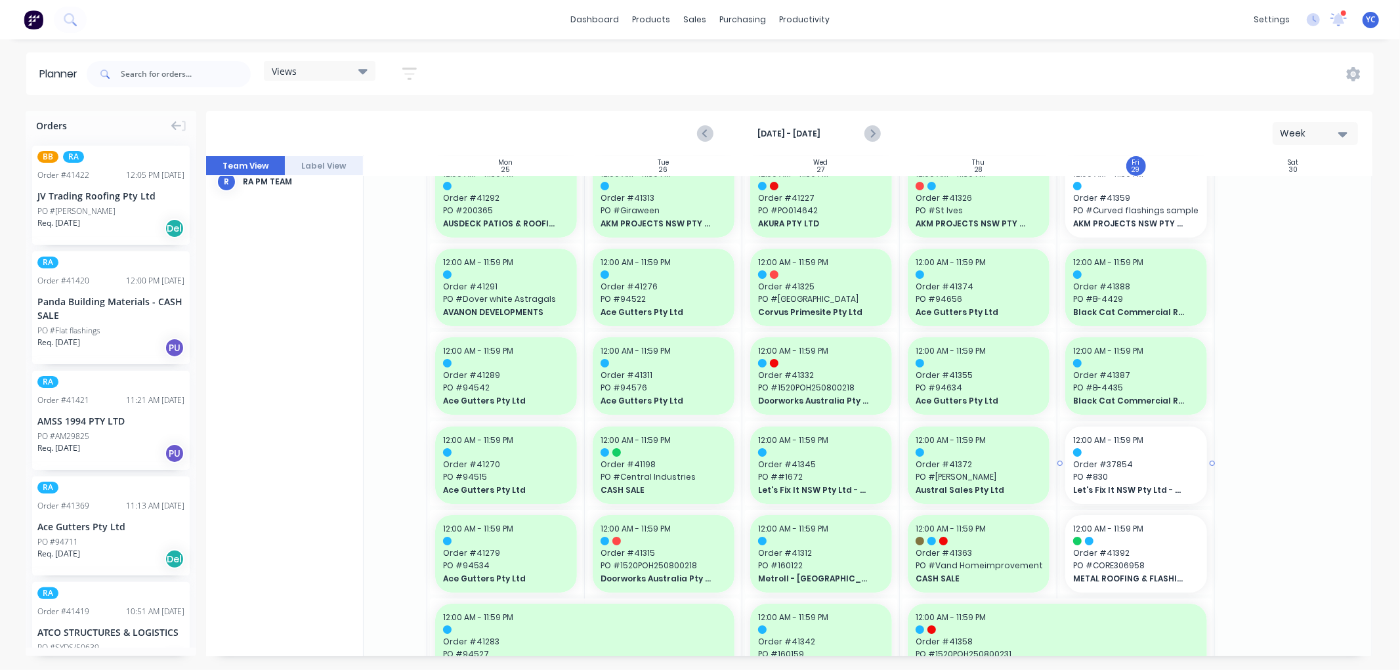
scroll to position [0, 98]
